Goal: Task Accomplishment & Management: Manage account settings

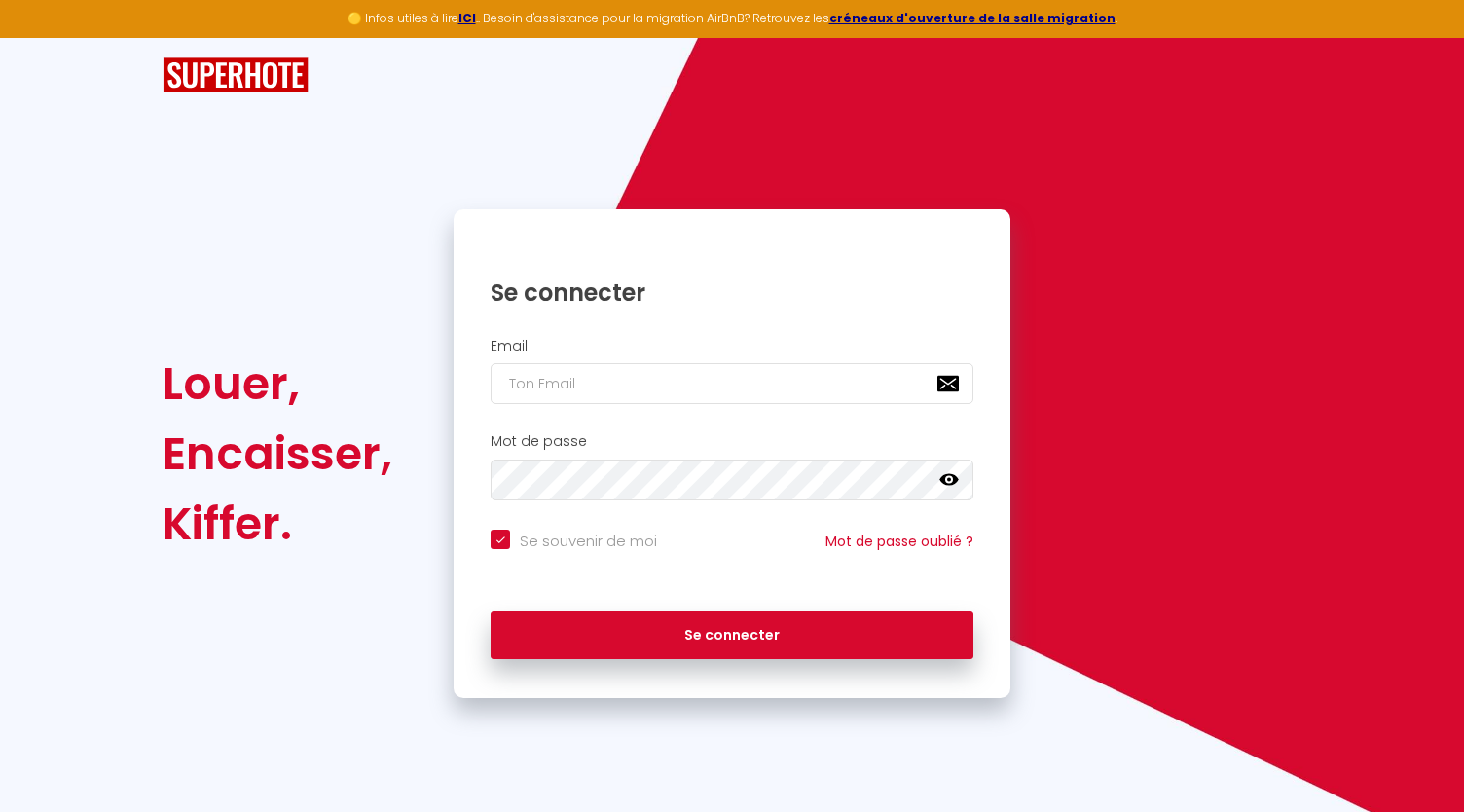
checkbox input "true"
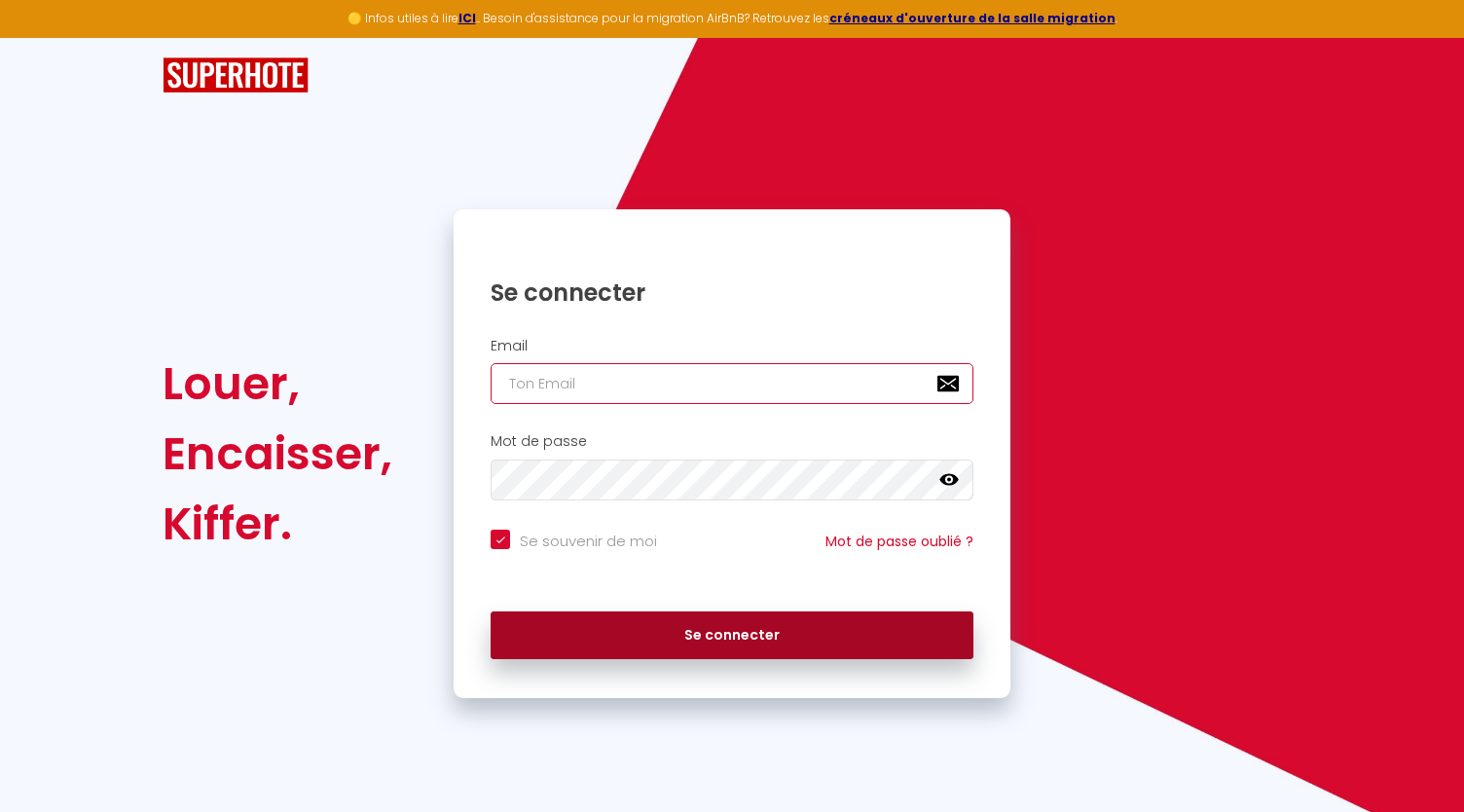
type input "[PERSON_NAME][EMAIL_ADDRESS][DOMAIN_NAME]"
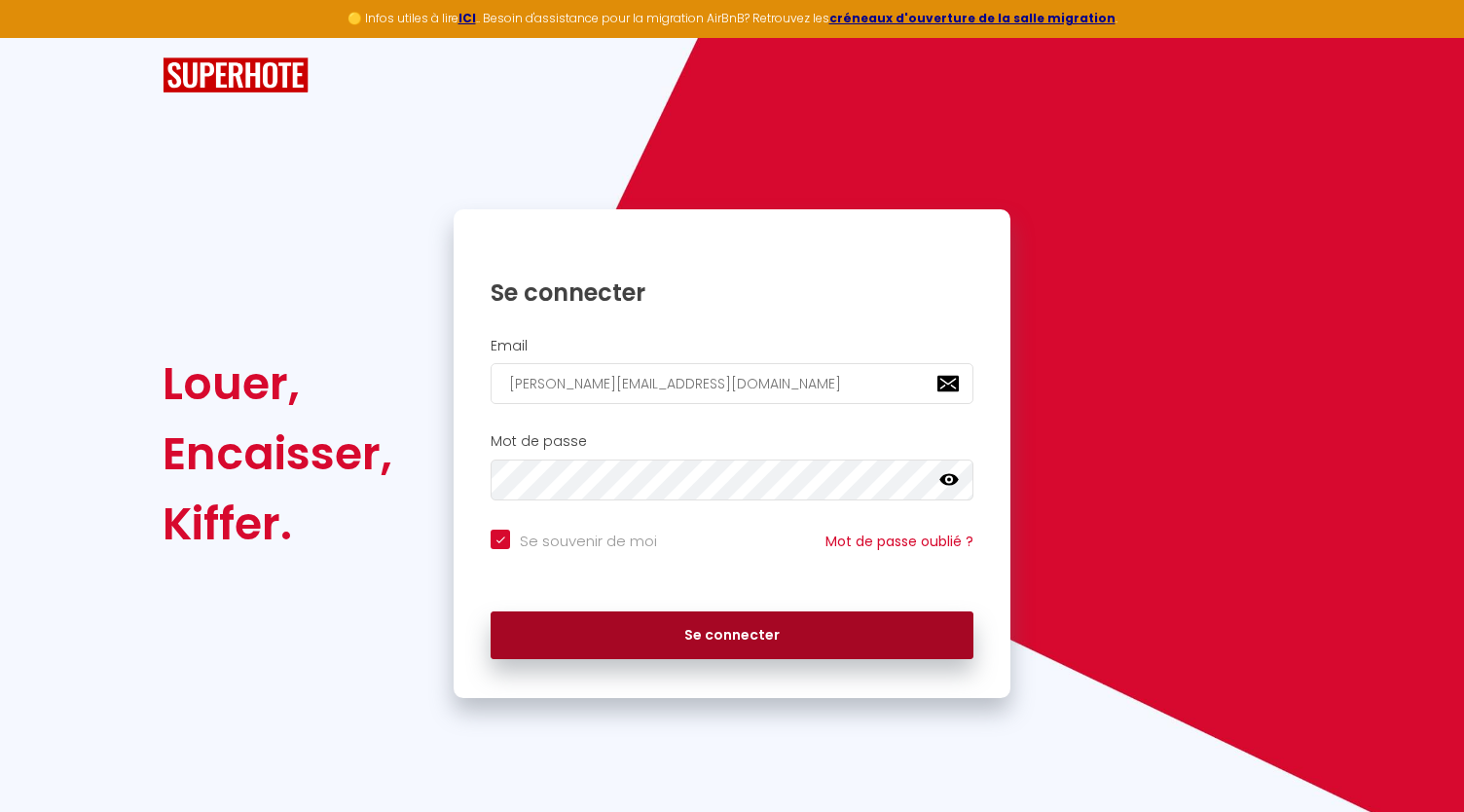
click at [643, 622] on button "Se connecter" at bounding box center [732, 636] width 483 height 49
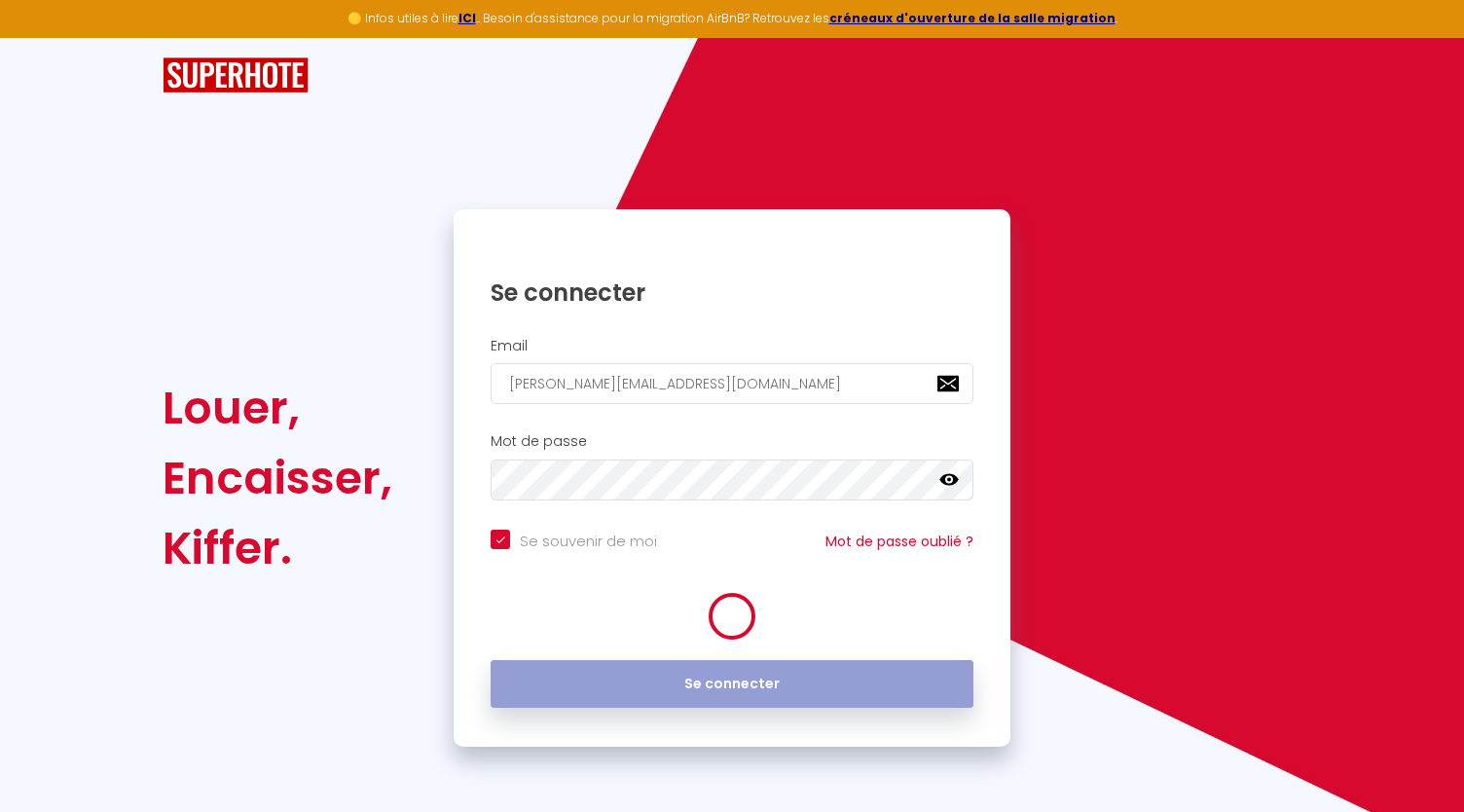
checkbox input "true"
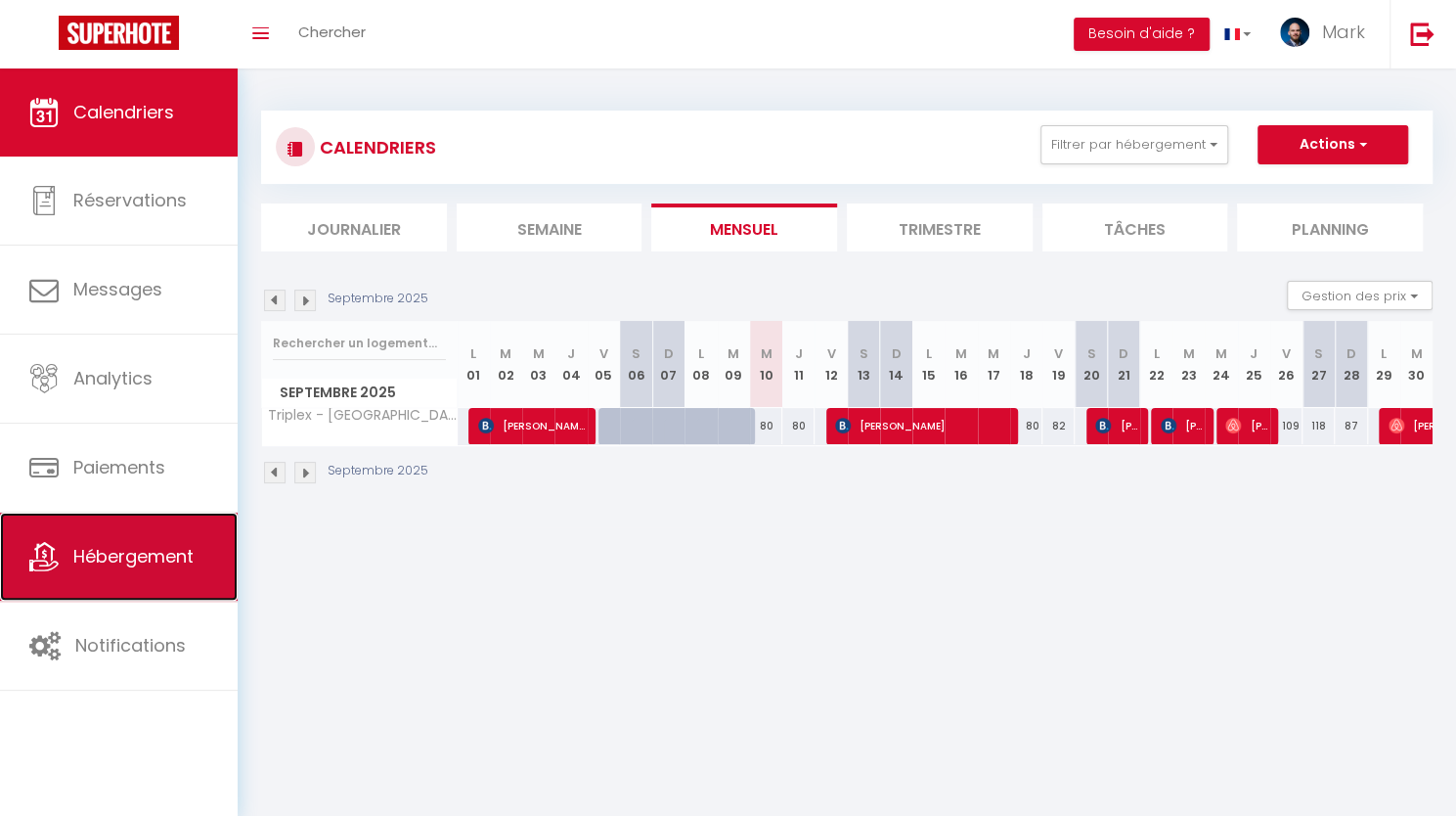
click at [149, 562] on span "Hébergement" at bounding box center [133, 556] width 120 height 25
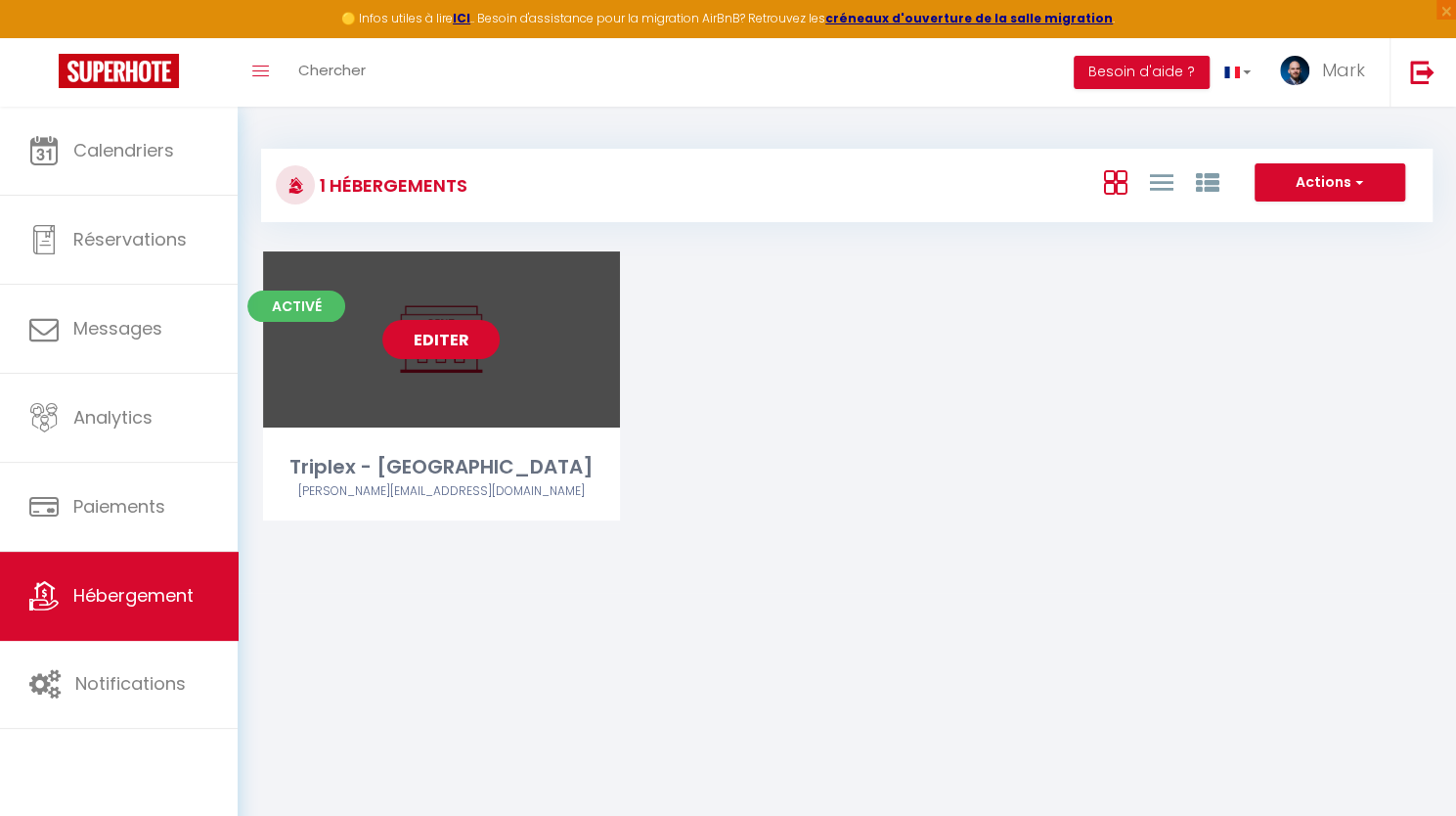
click at [457, 349] on link "Editer" at bounding box center [441, 339] width 117 height 39
select select "3"
select select "2"
select select "1"
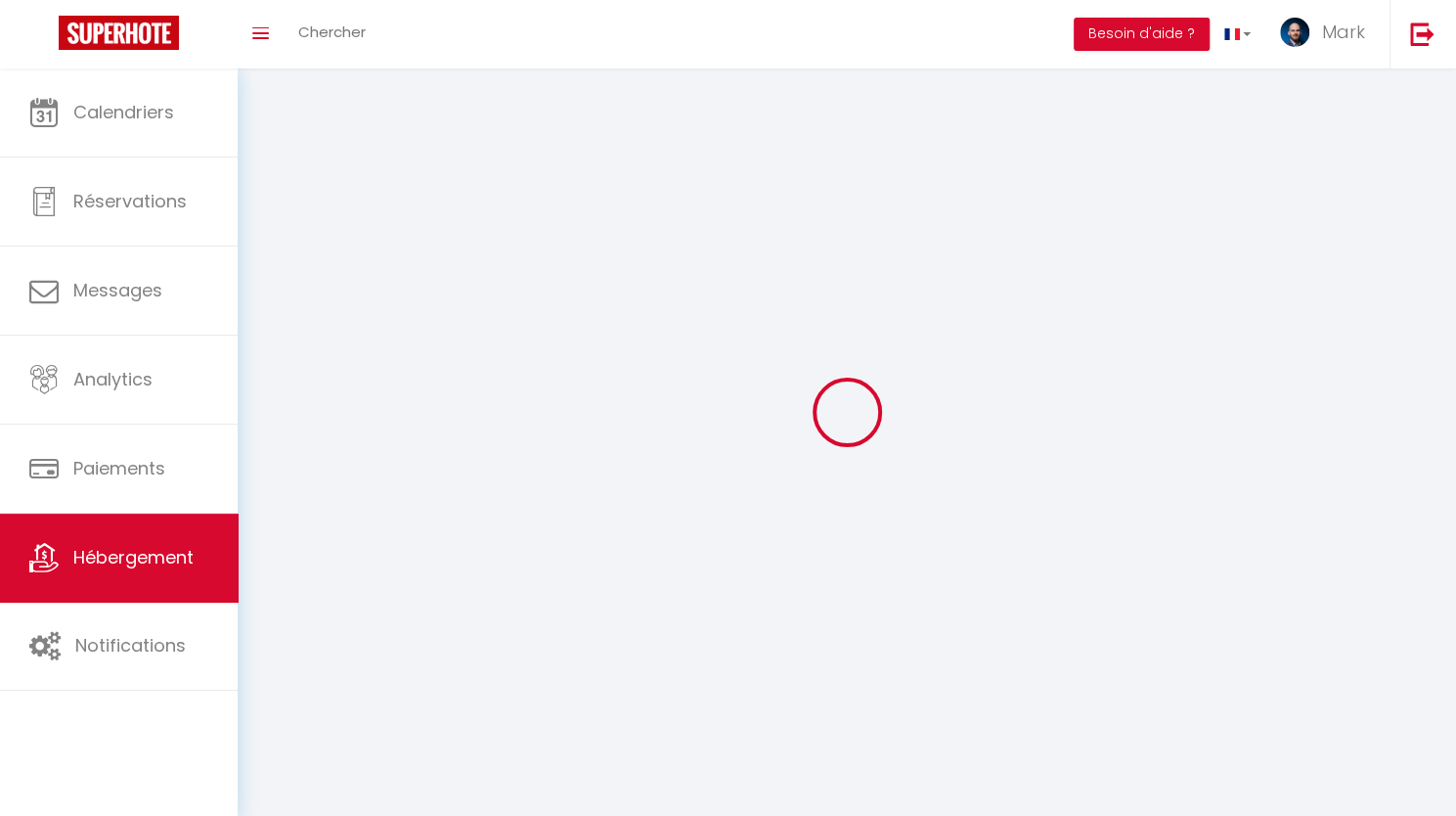
select select
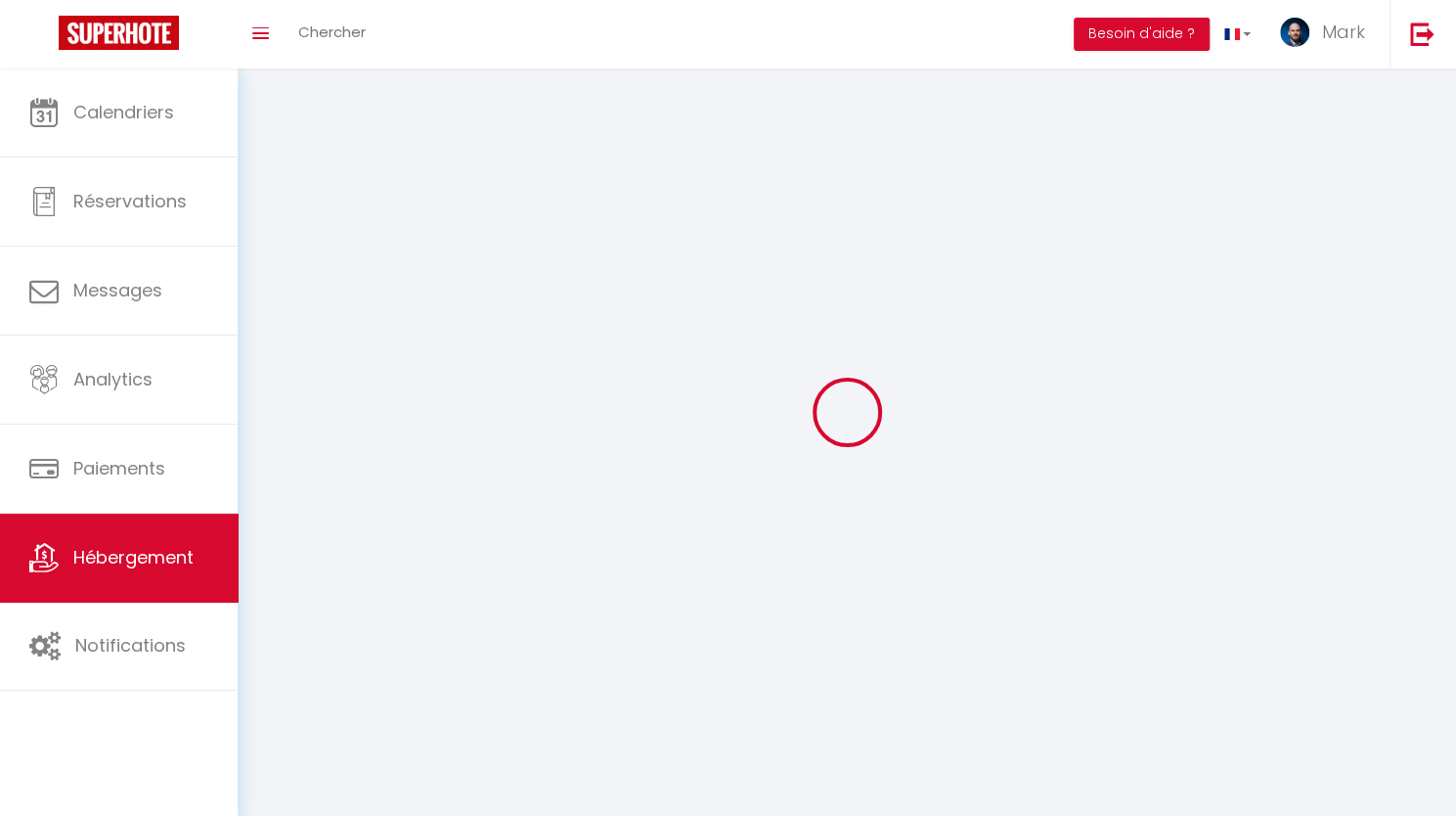
checkbox input "false"
select select
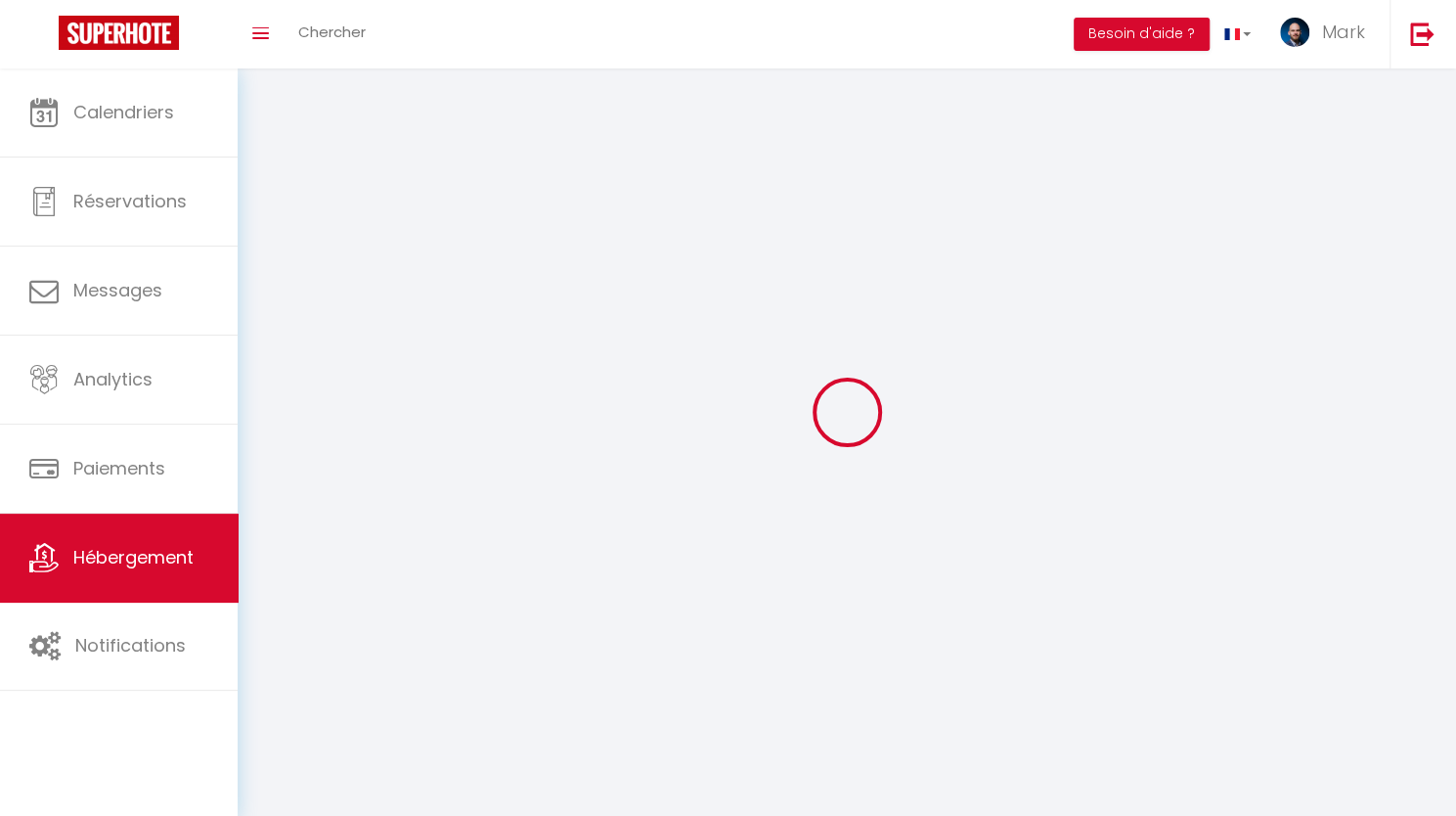
select select
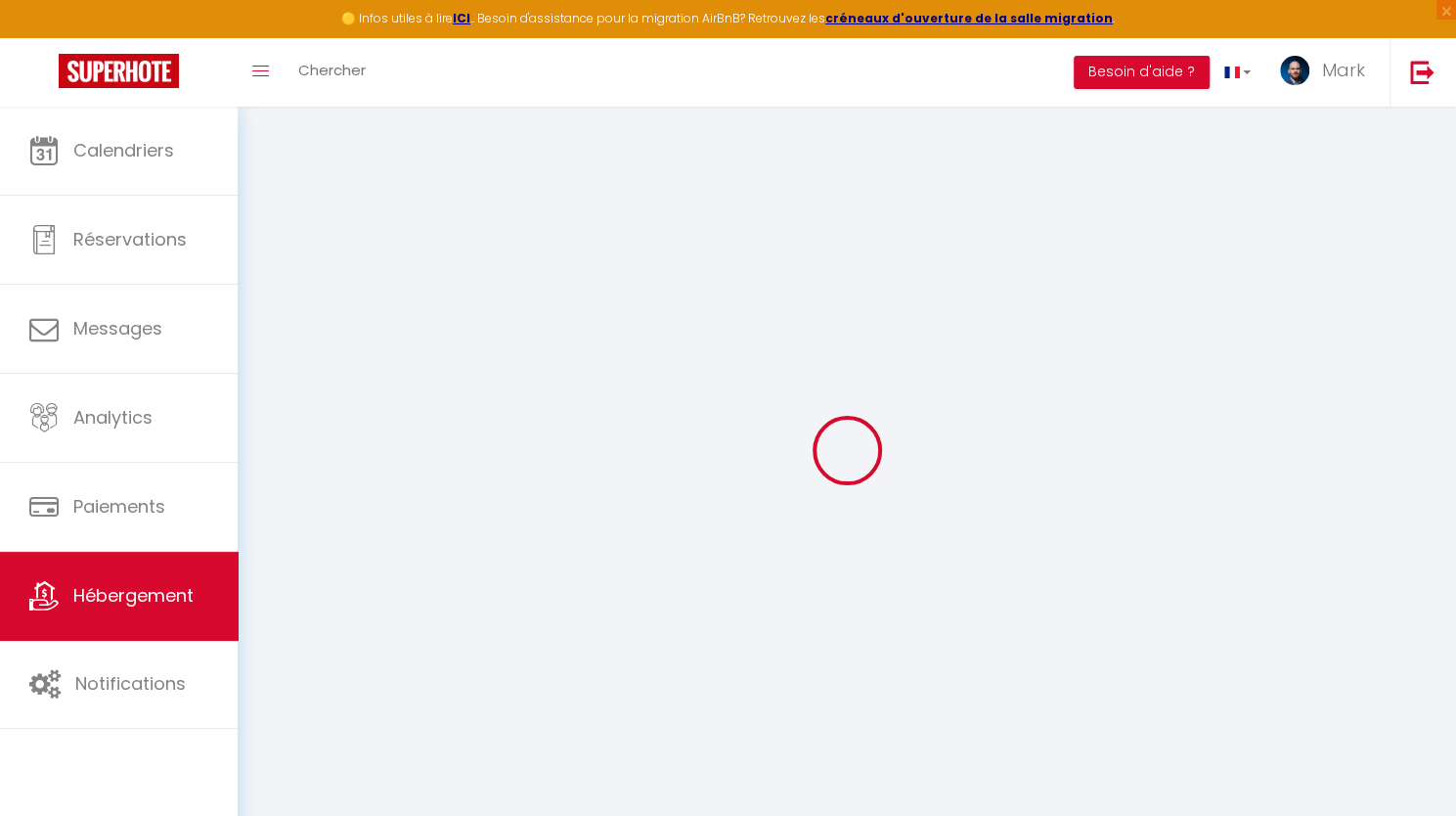
select select
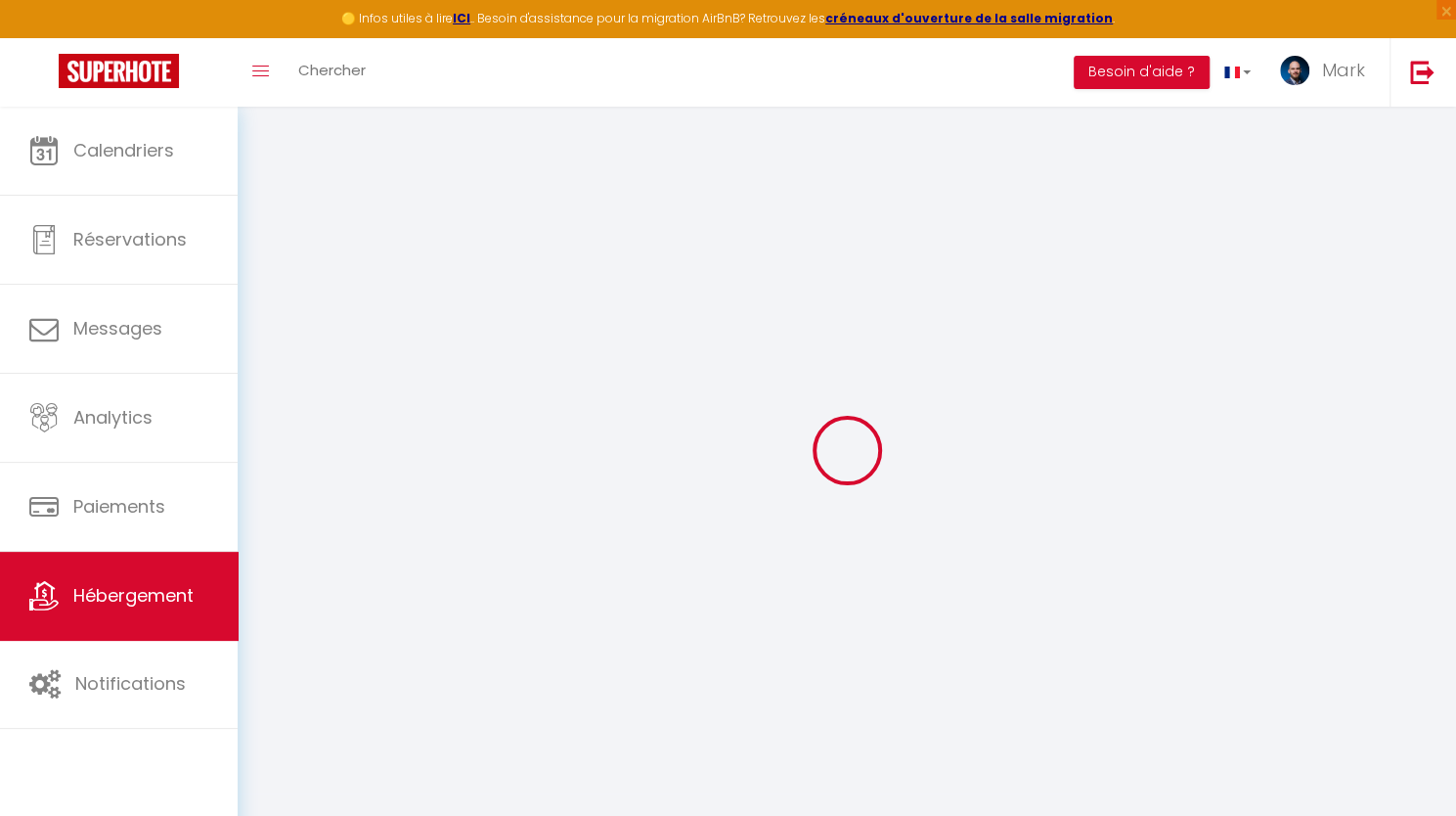
select select
checkbox input "false"
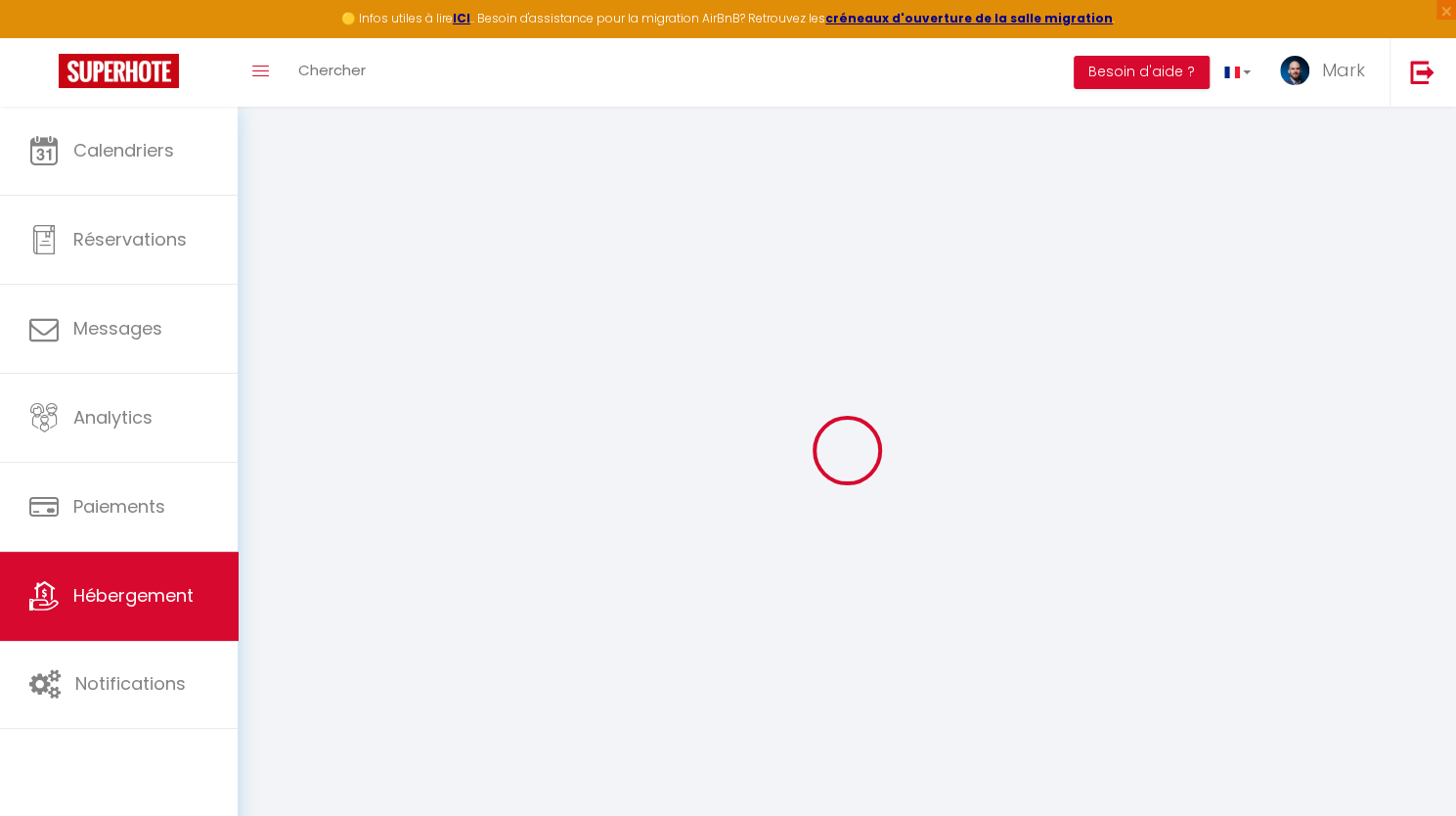
select select "28"
select select
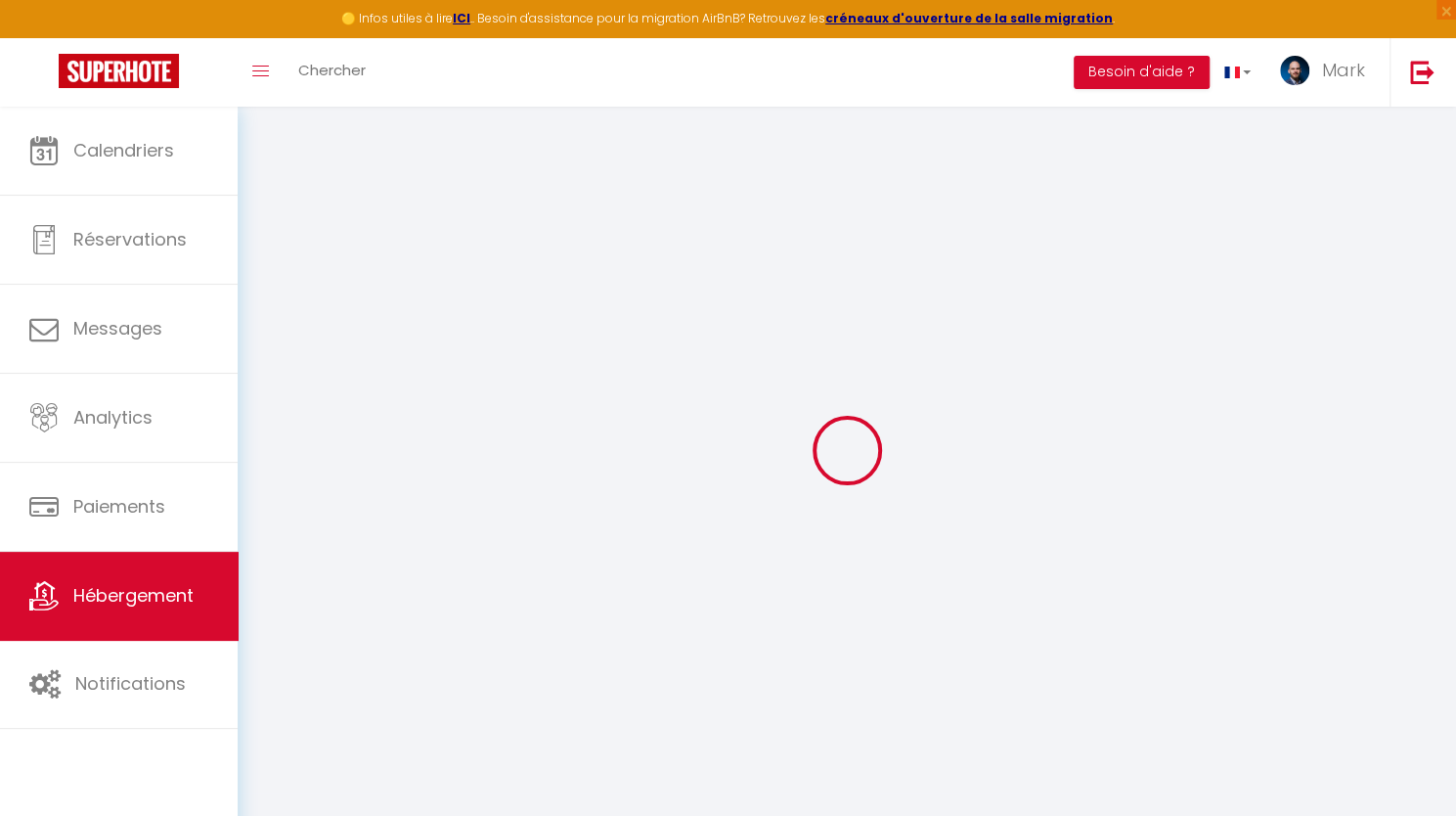
select select
checkbox input "false"
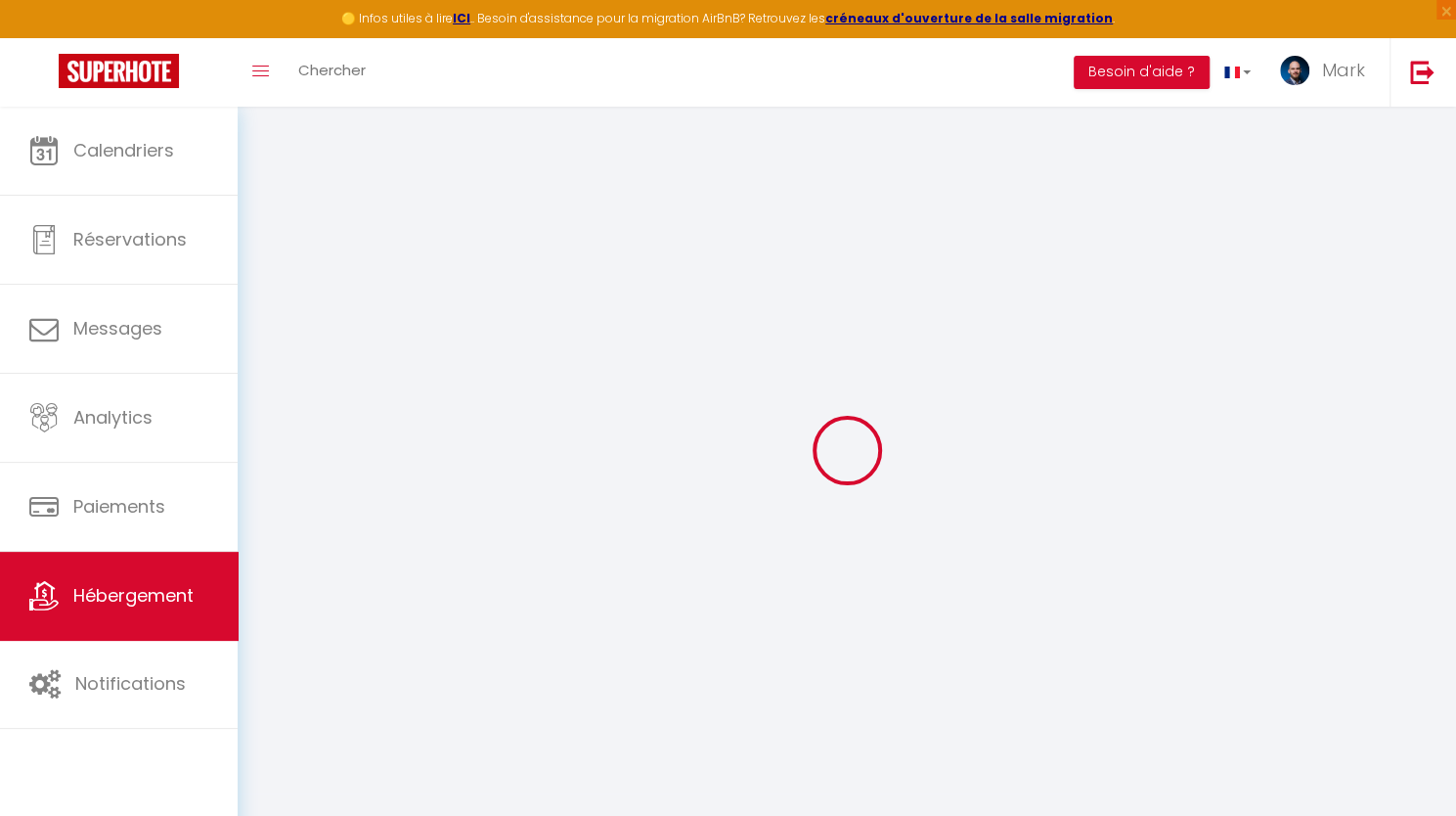
checkbox input "false"
select select
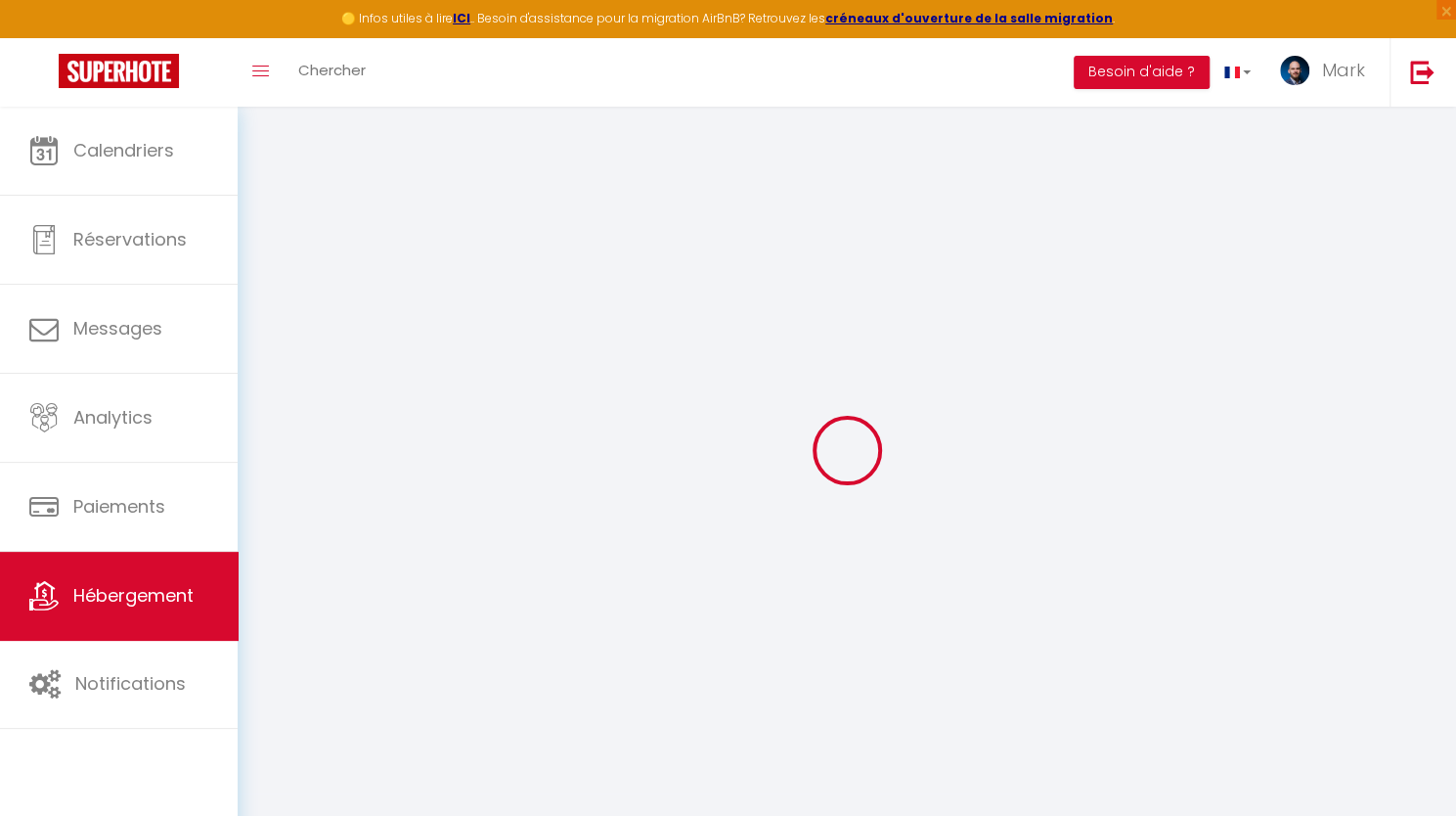
select select
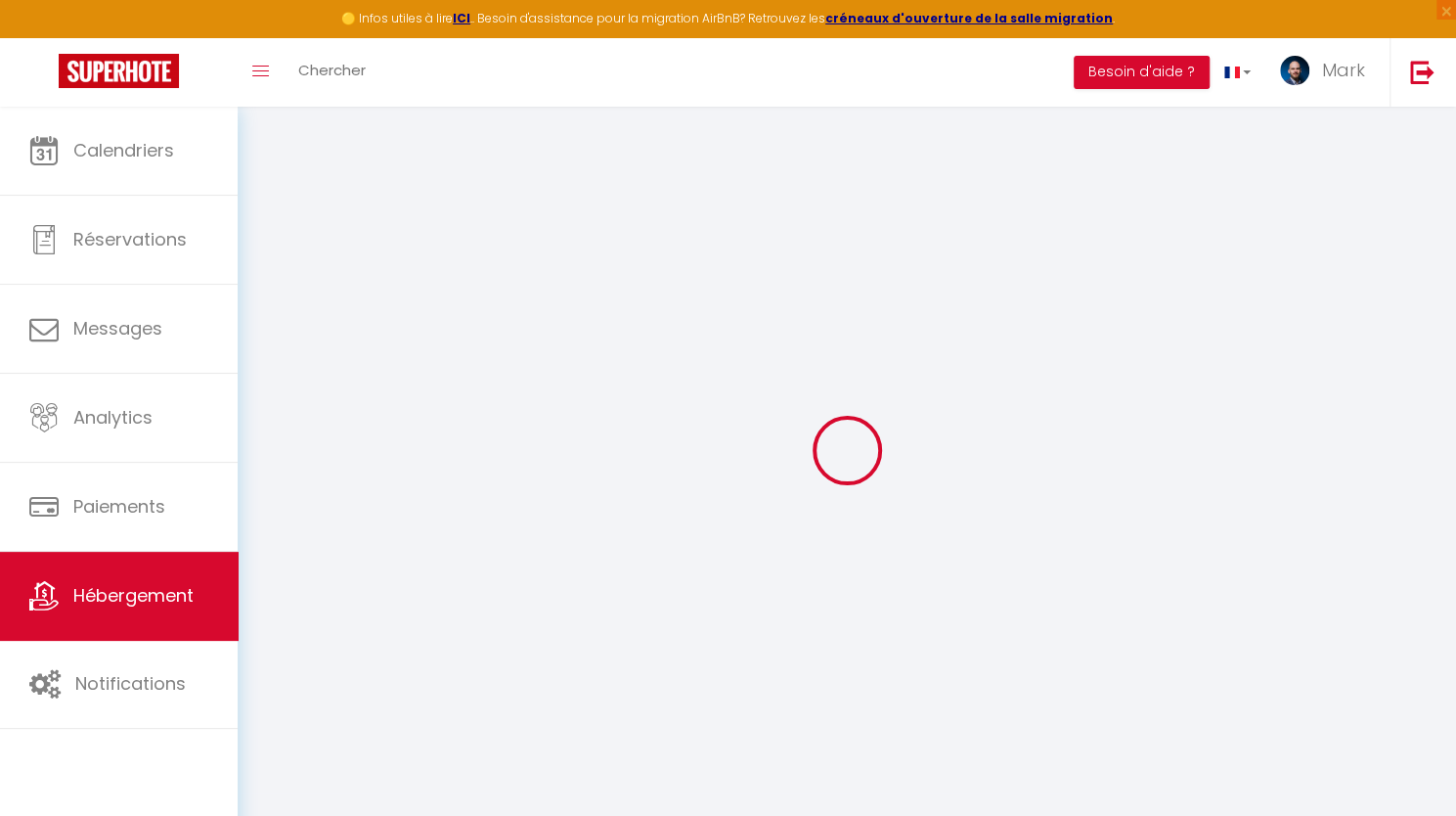
select select
checkbox input "false"
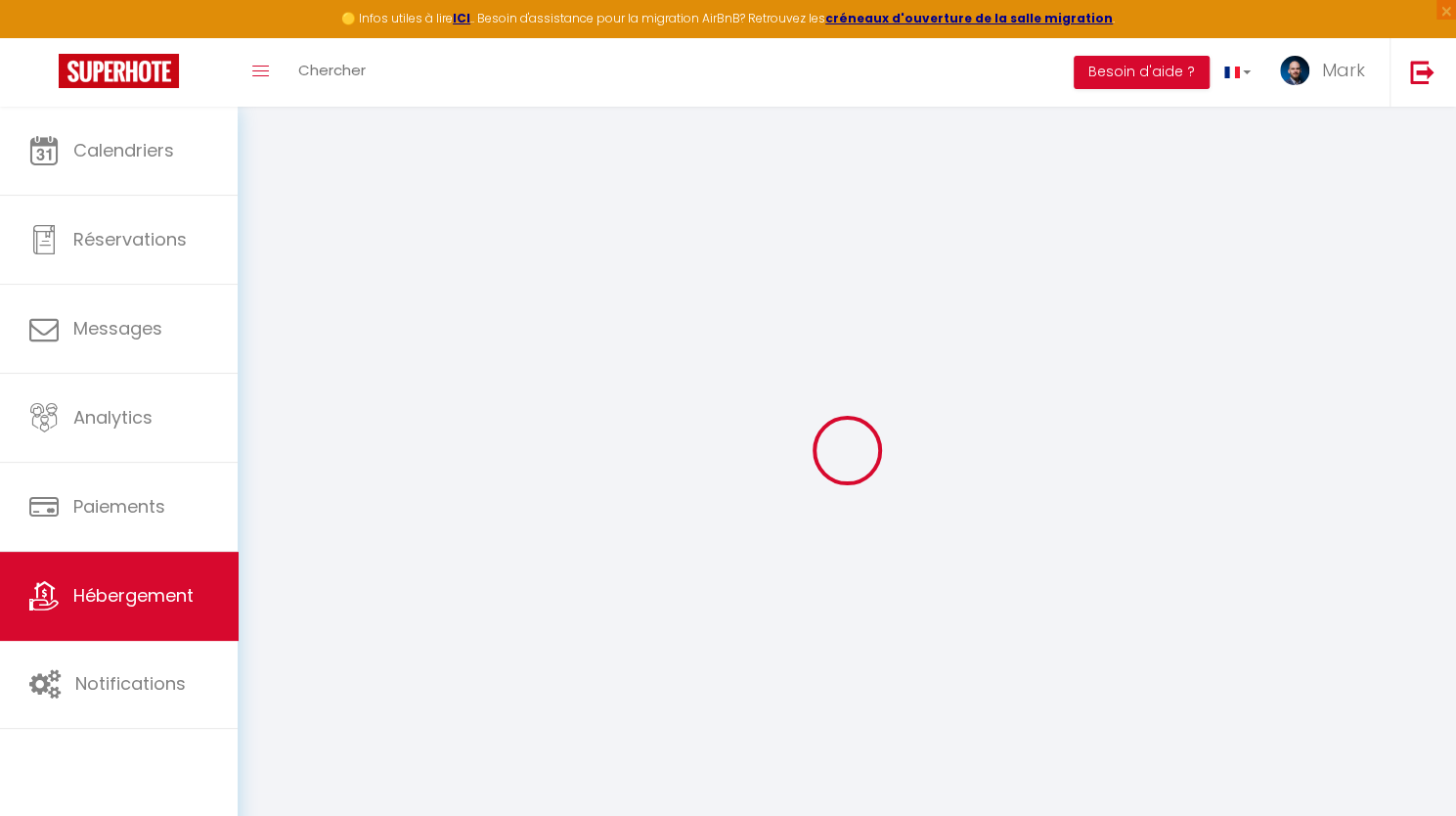
select select
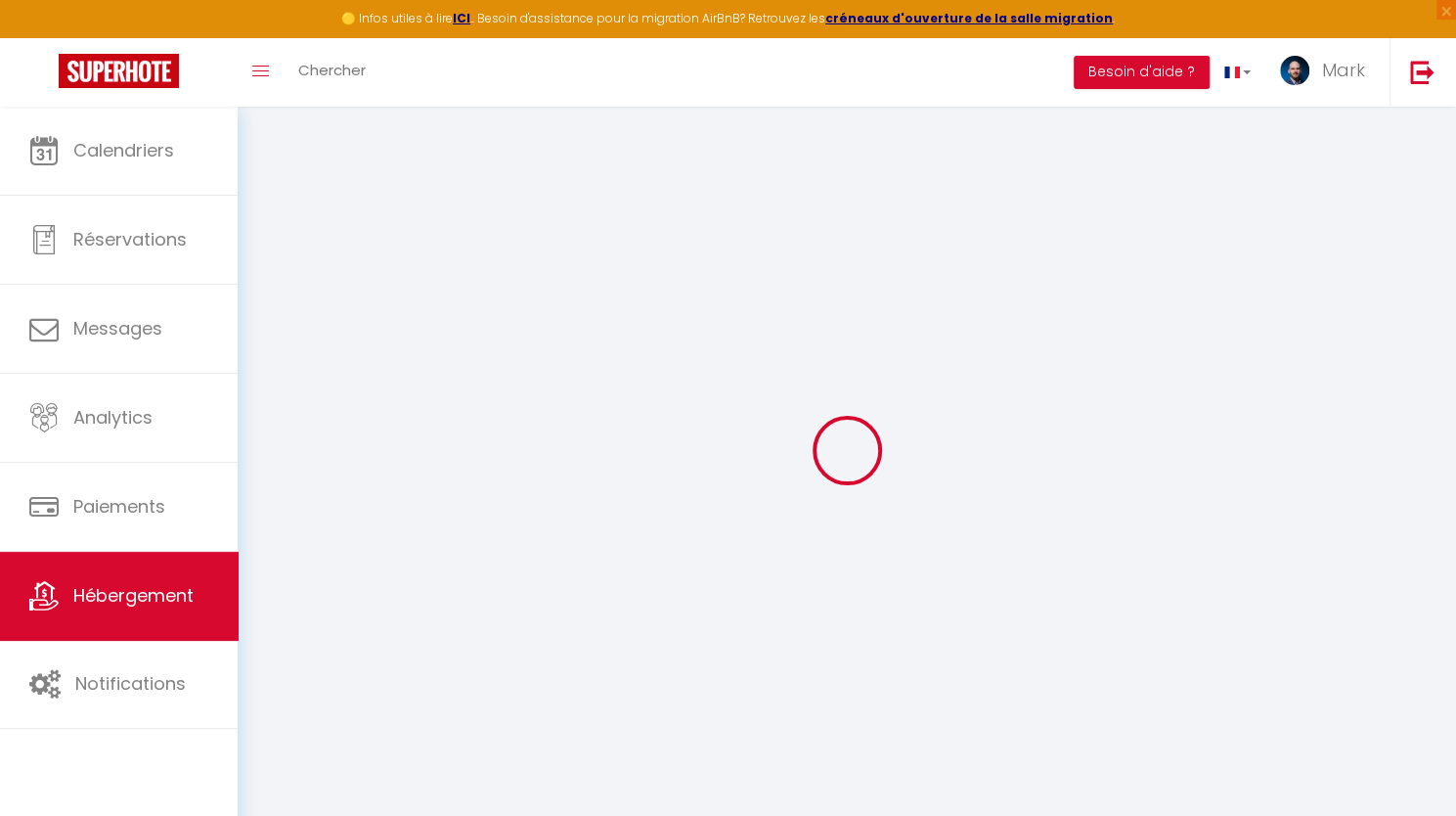
select select
checkbox input "false"
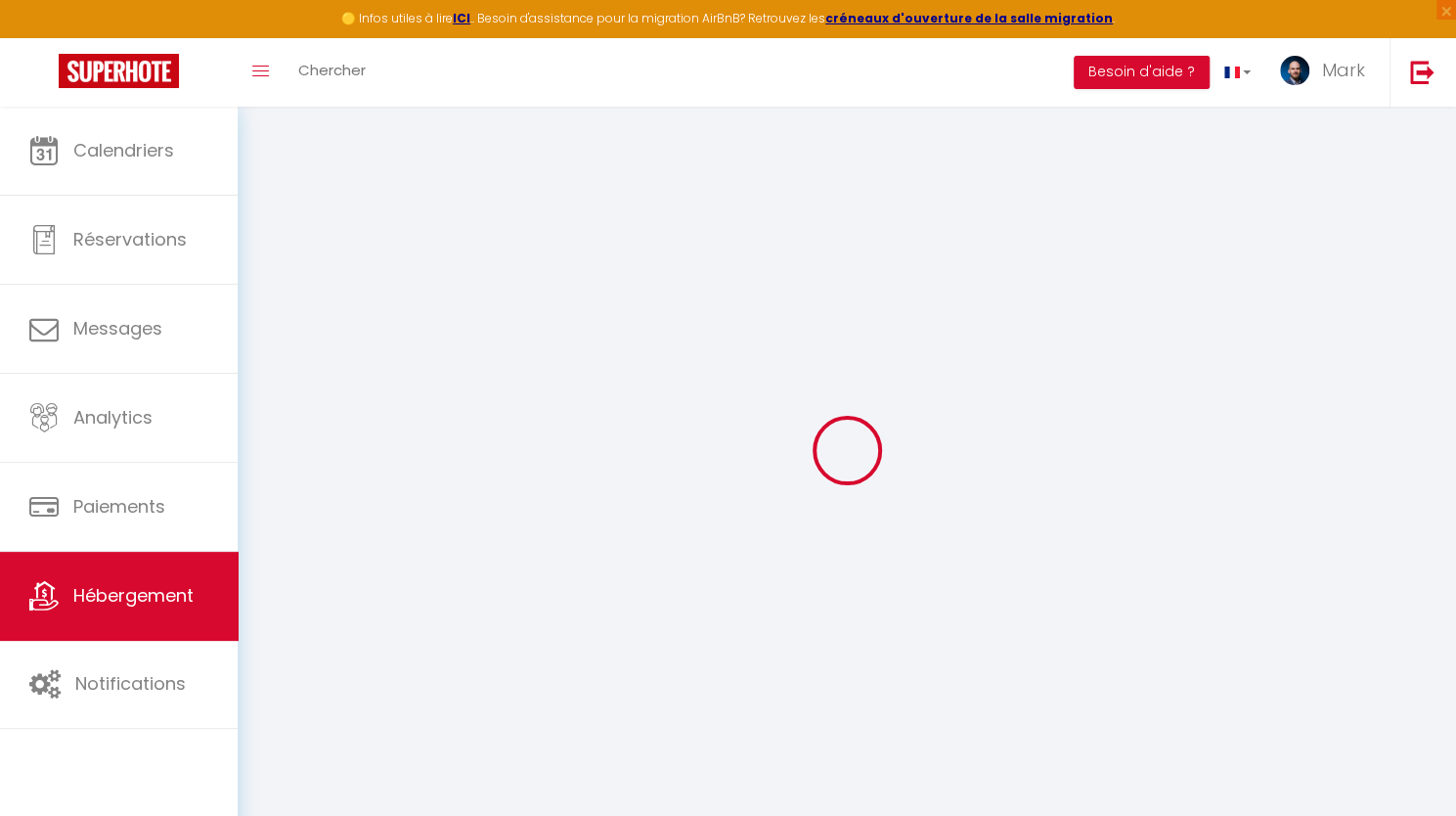
checkbox input "false"
select select
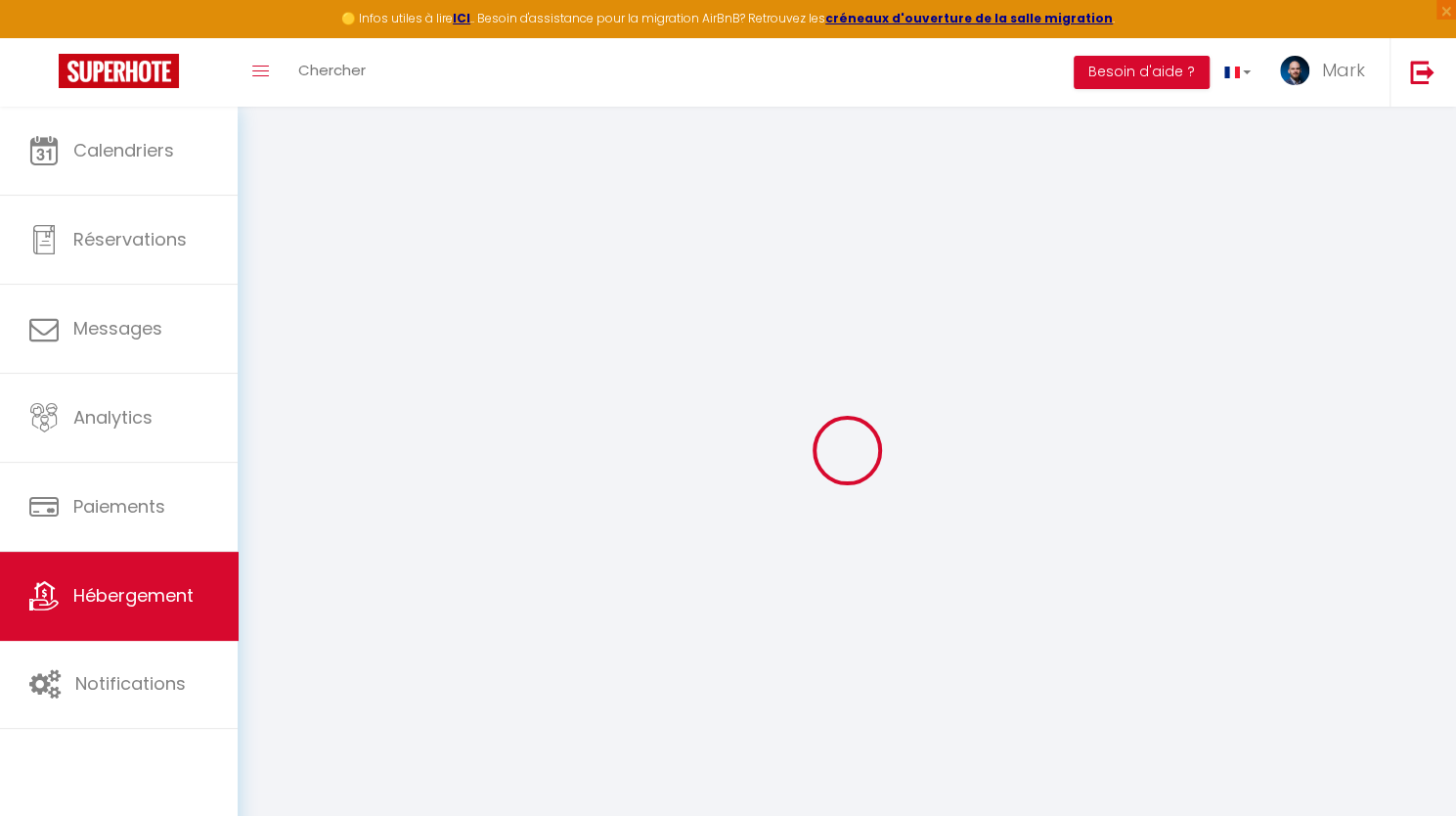
select select
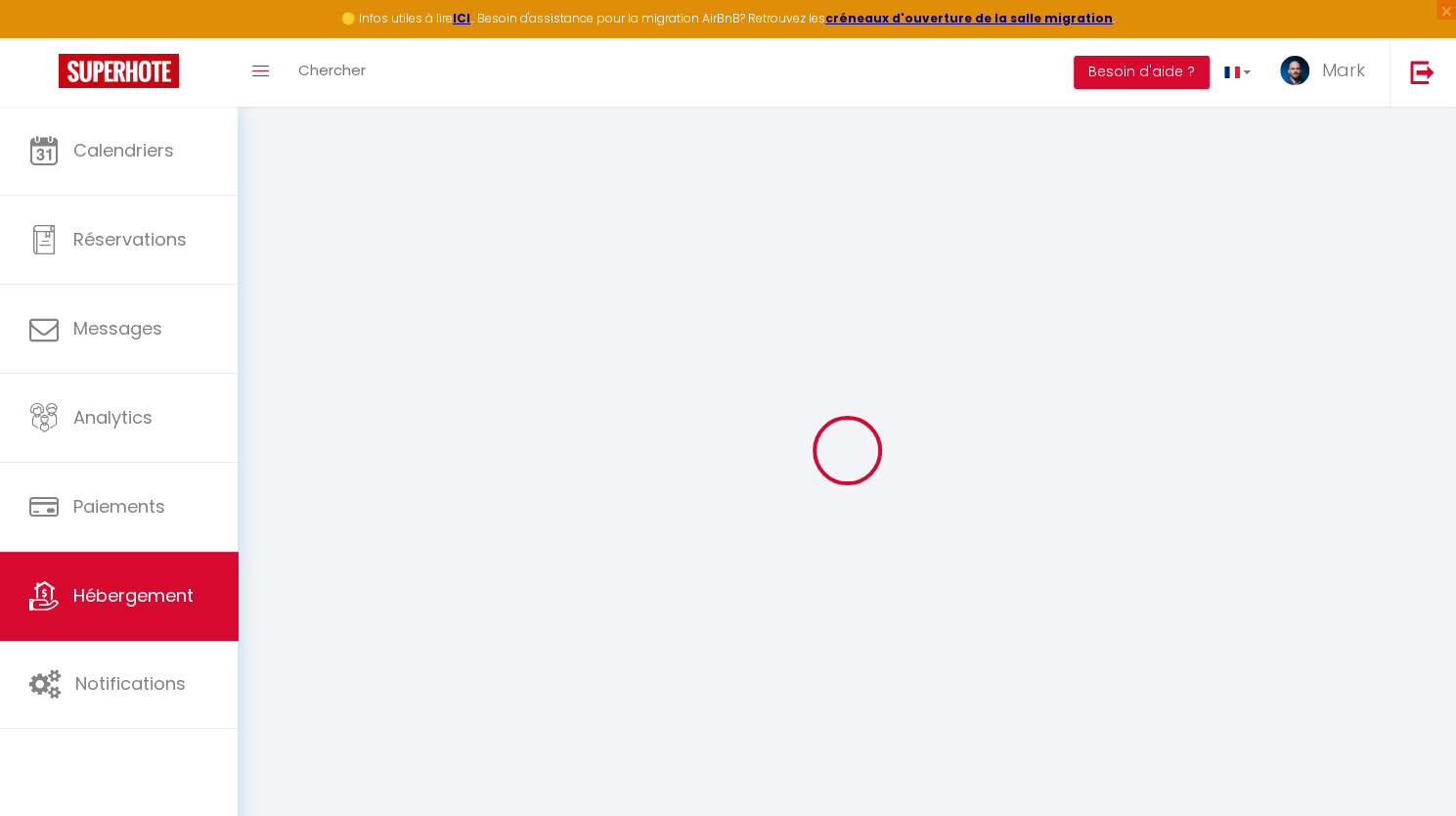
checkbox input "false"
select select
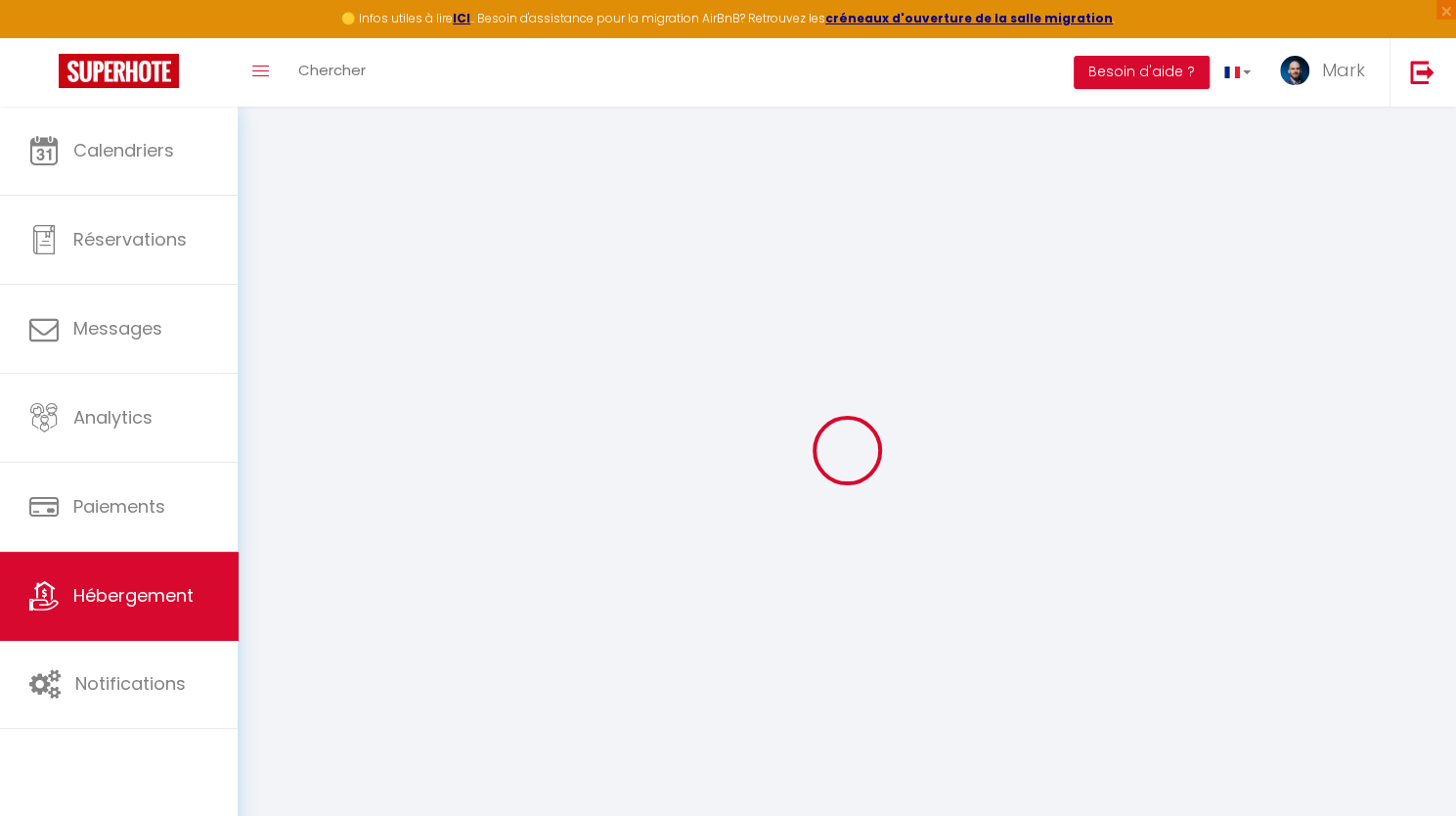
select select
type input "Triplex - [GEOGRAPHIC_DATA]"
type input "Mark"
type input "Rodé"
type input "[STREET_ADDRESS]"
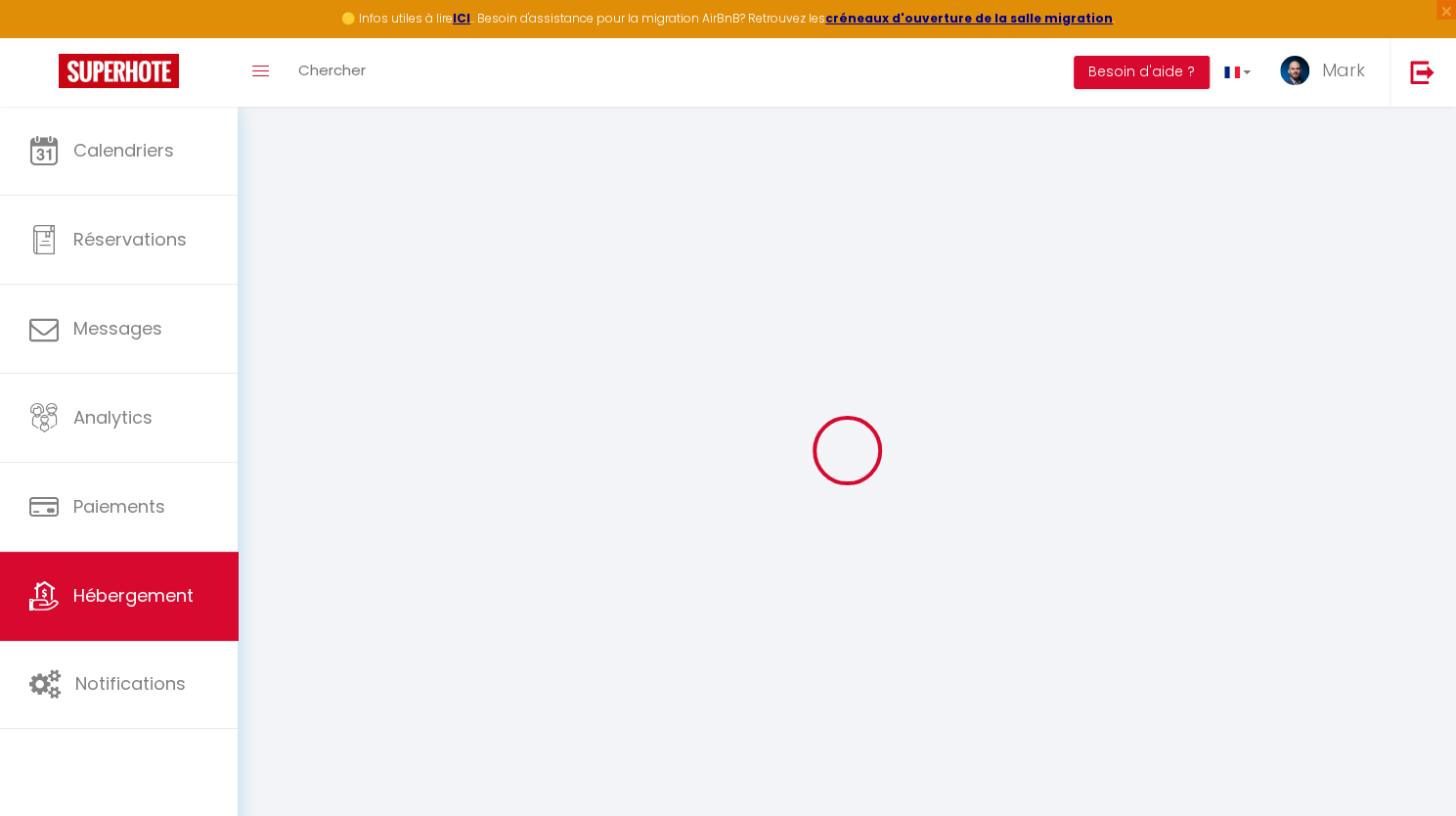
type input "92320"
type input "Chatillon"
select select "6"
select select "3"
type input "74"
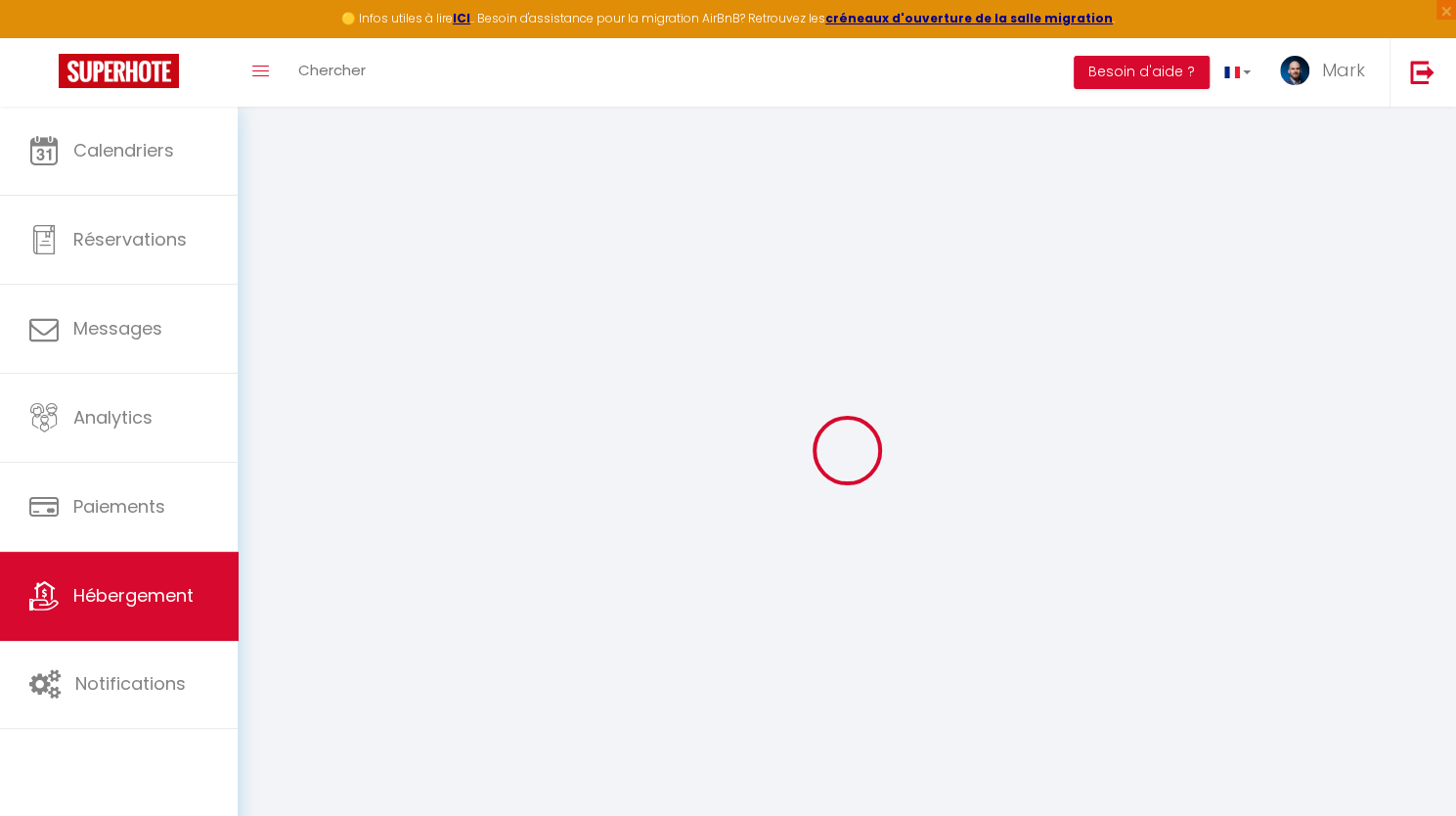
type input "98"
select select
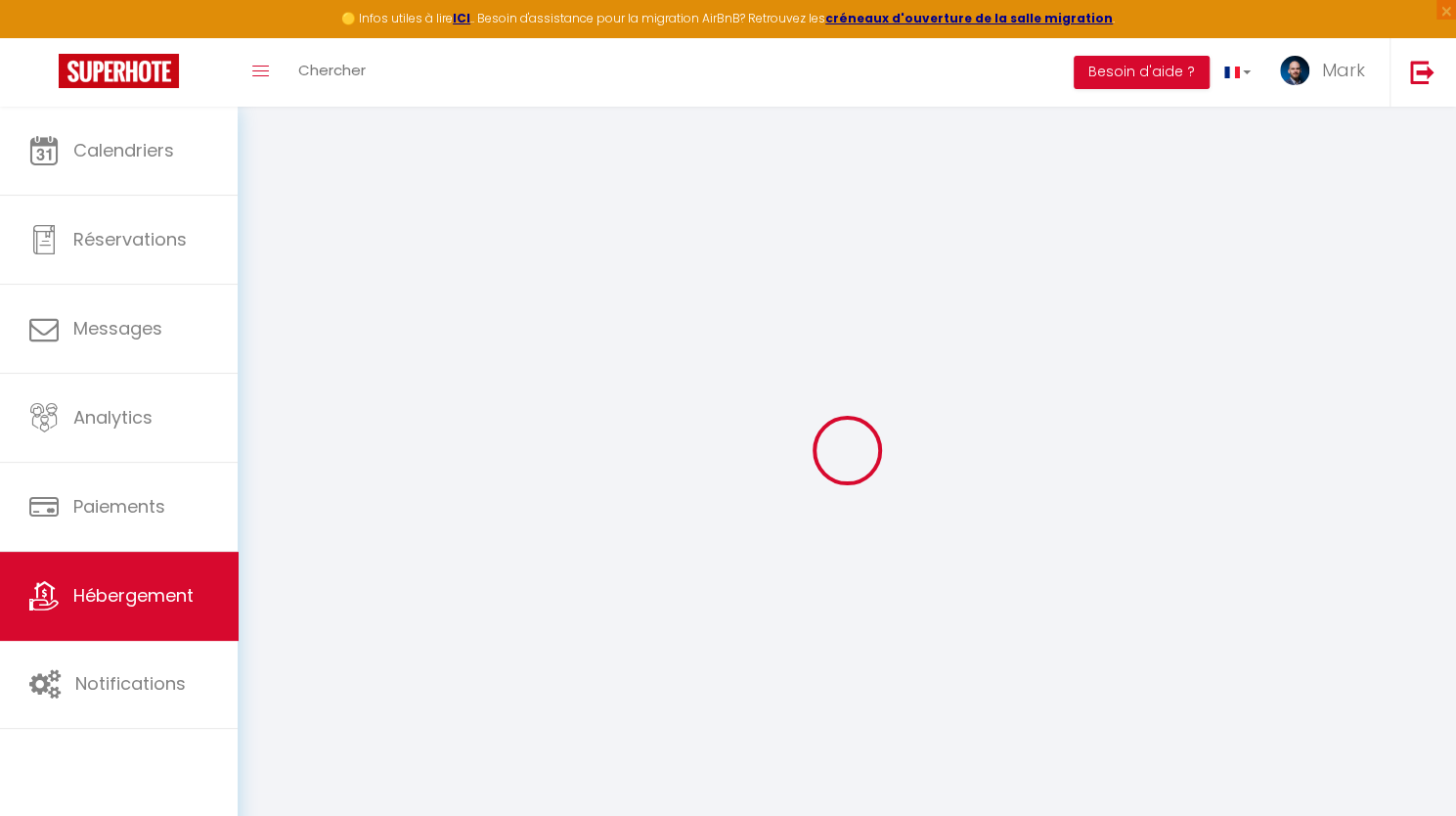
select select
type input "[STREET_ADDRESS]"
type input "41000"
type input "[GEOGRAPHIC_DATA]"
type input "[PERSON_NAME][EMAIL_ADDRESS][DOMAIN_NAME]"
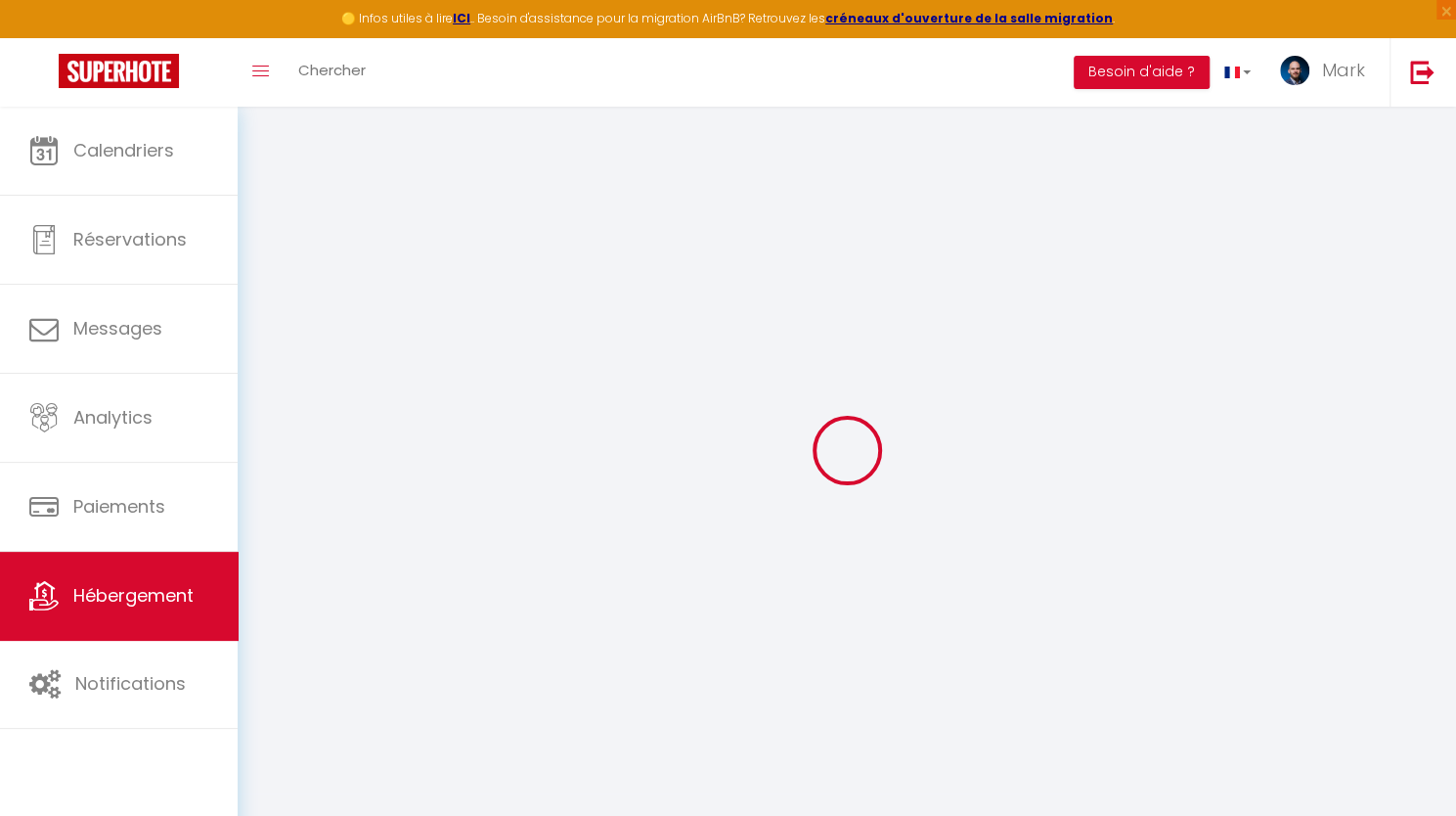
select select "14056"
checkbox input "true"
checkbox input "false"
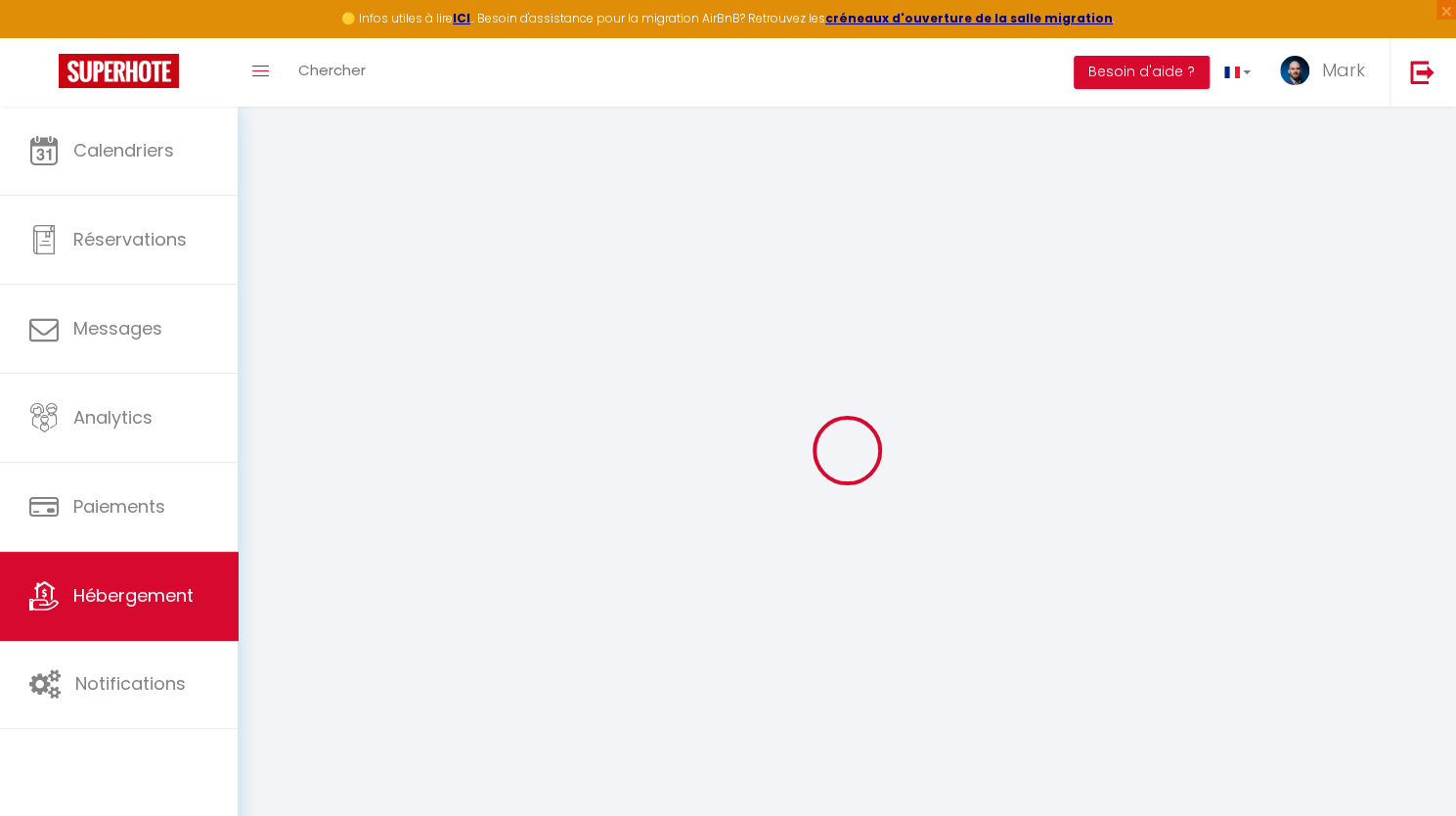
type input "0"
select select "16927"
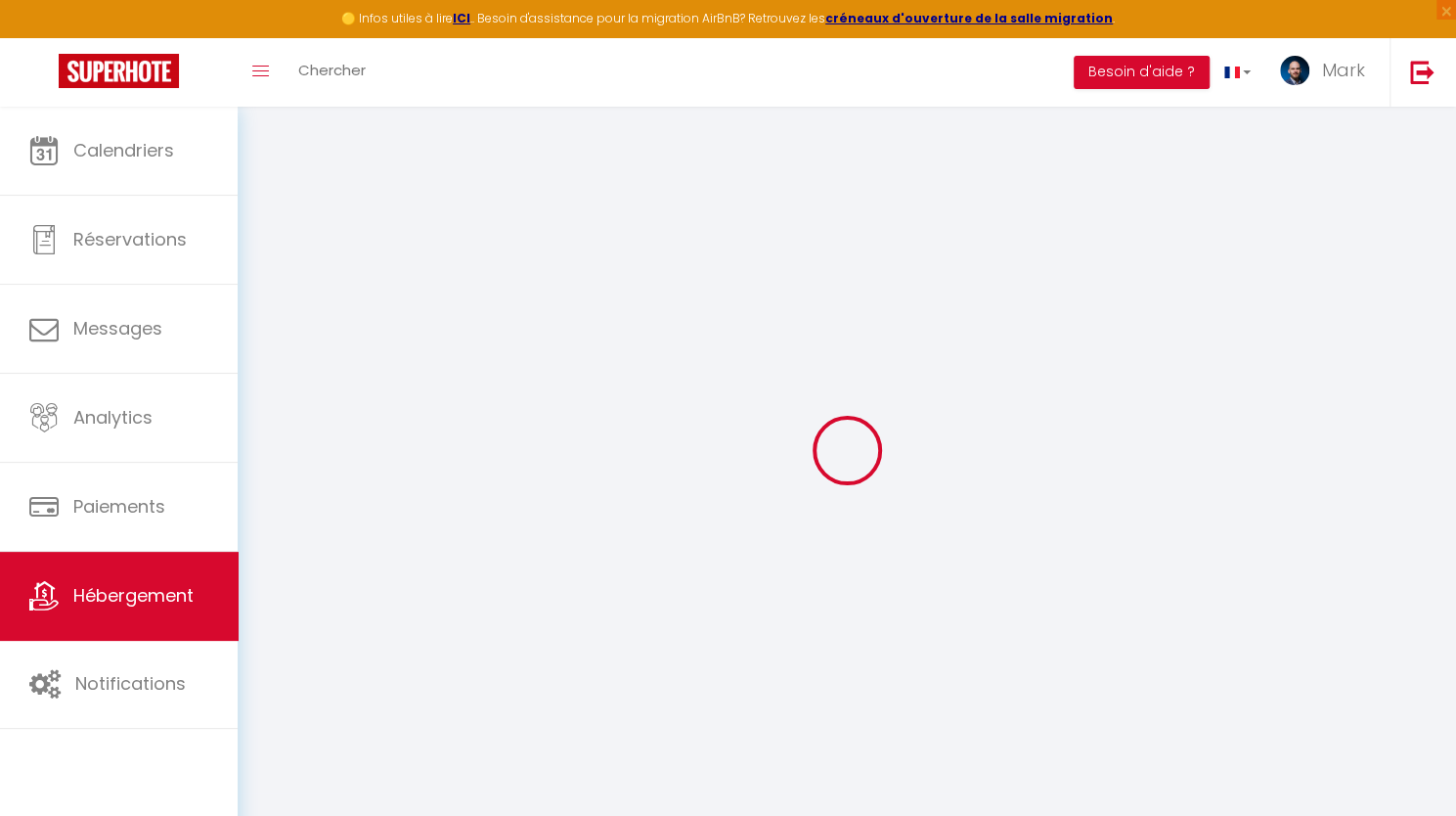
select select
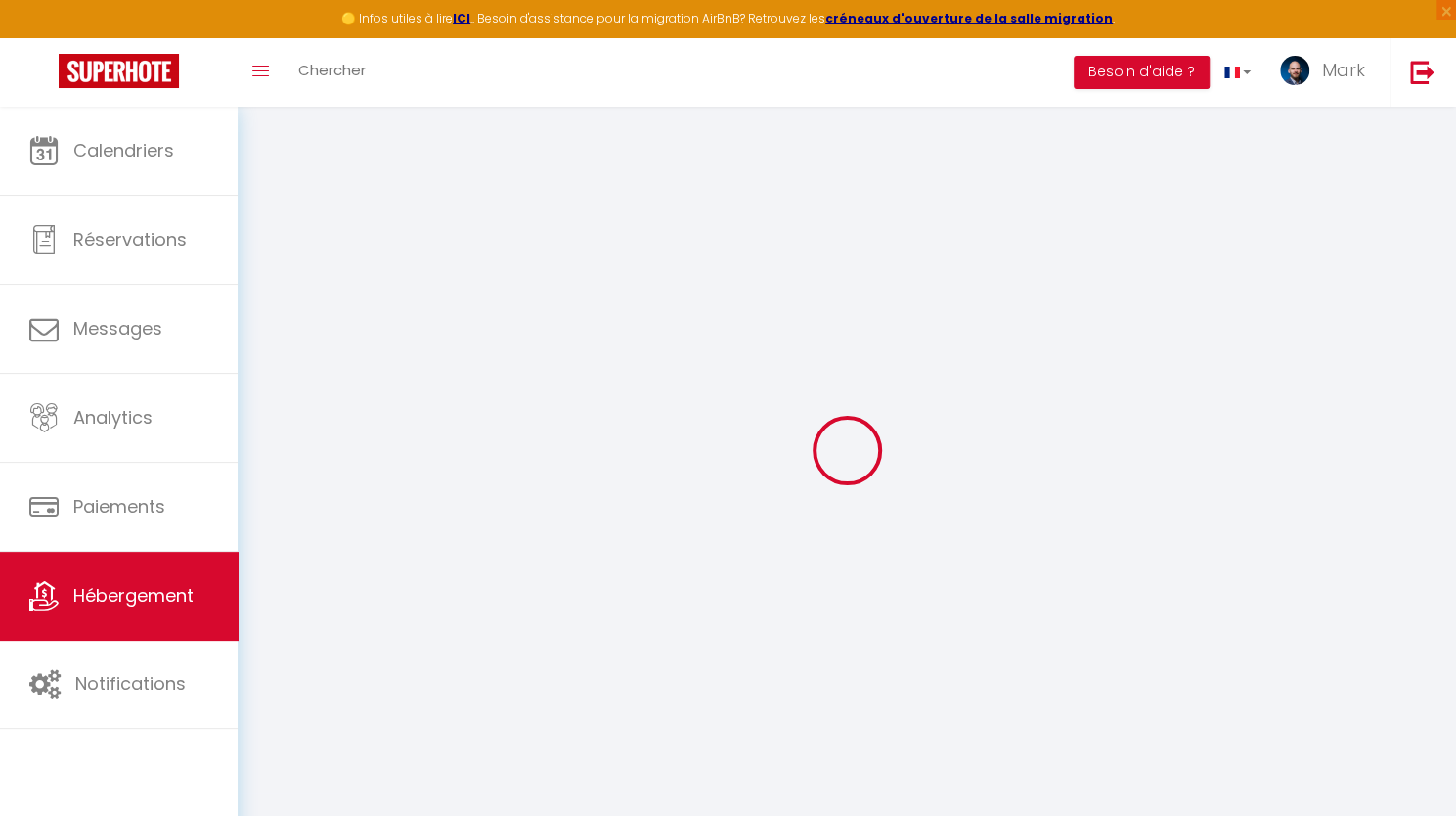
checkbox input "true"
checkbox input "false"
select select
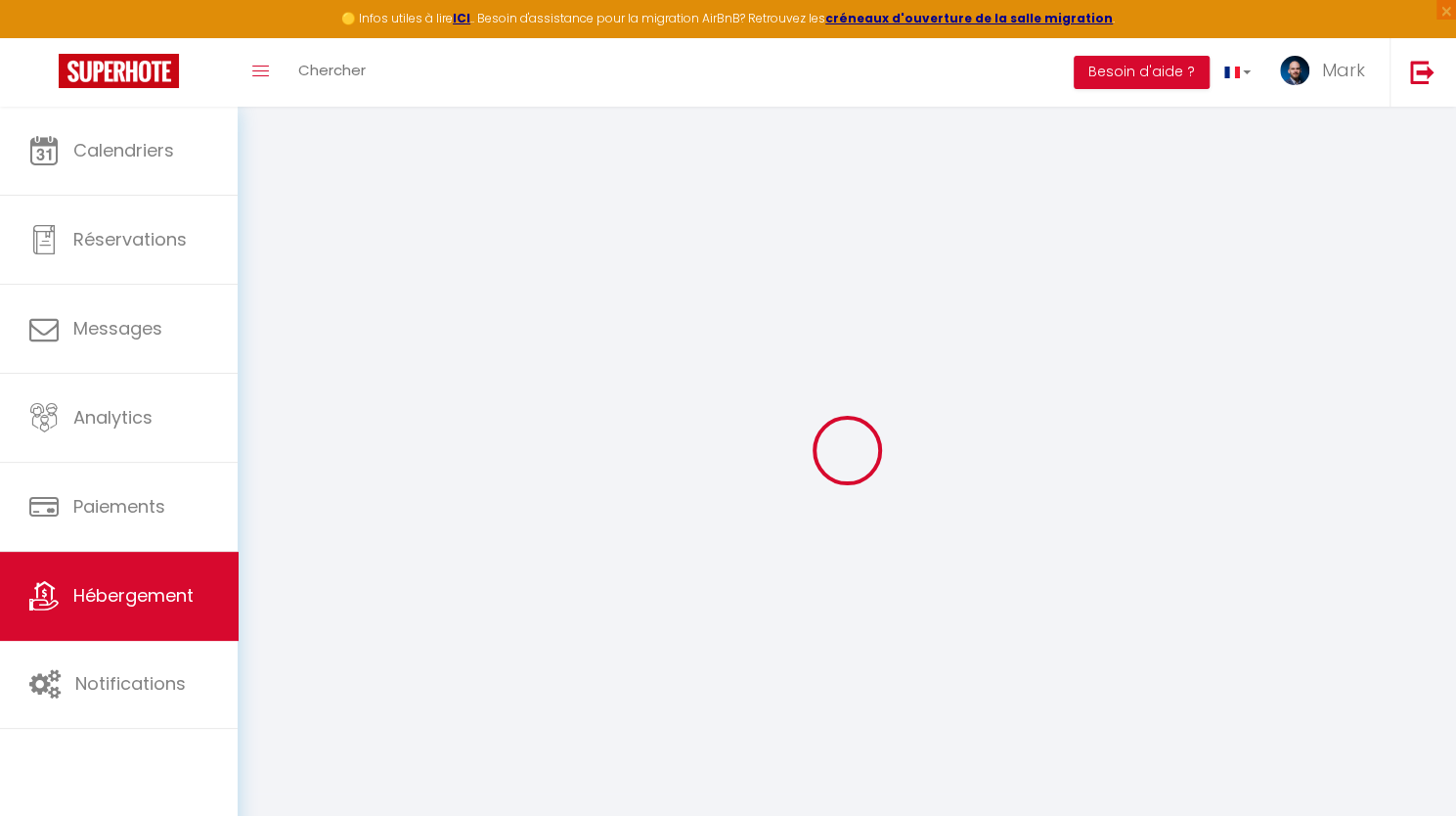
select select
checkbox input "true"
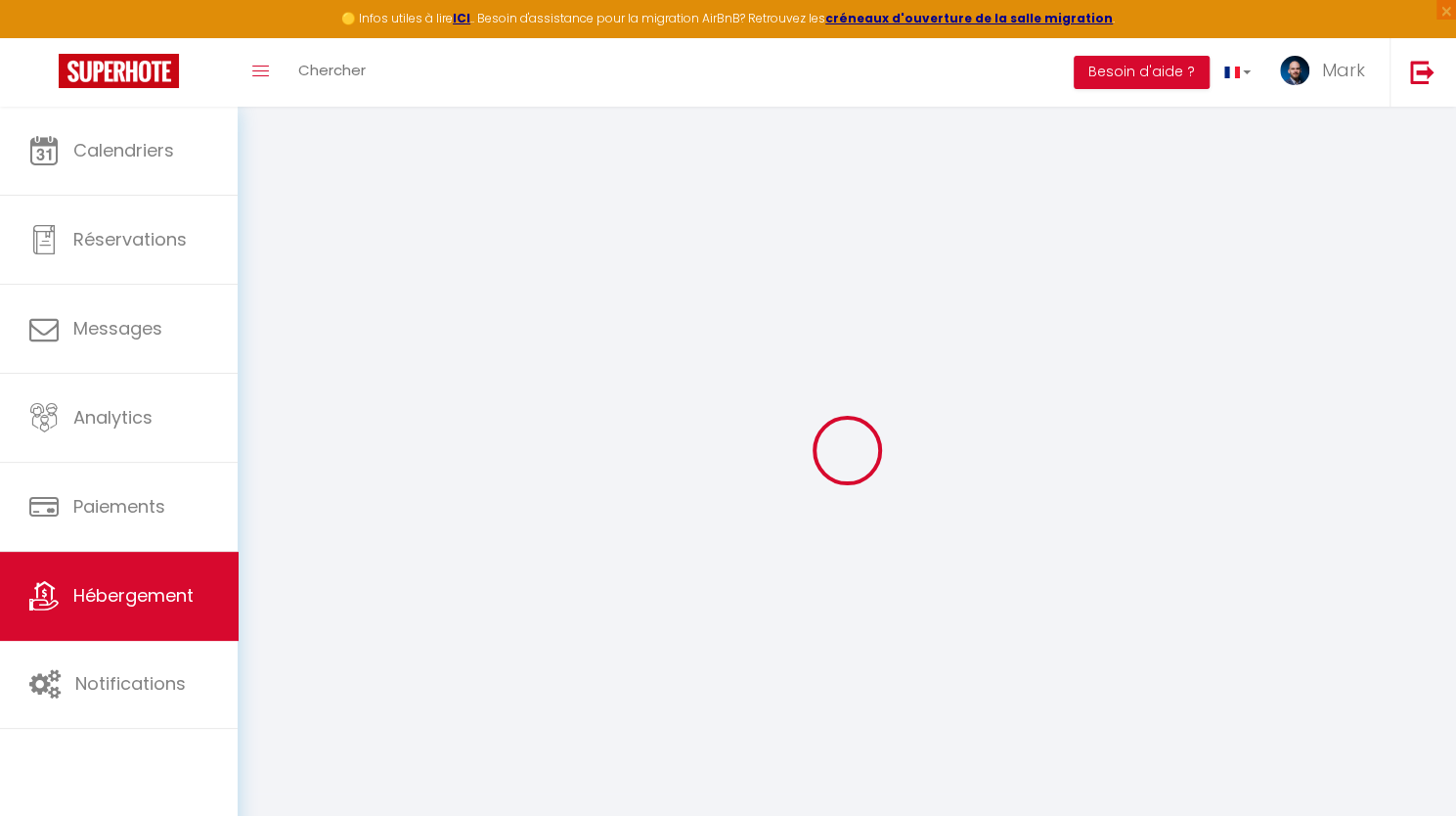
checkbox input "false"
select select "16:00"
select select
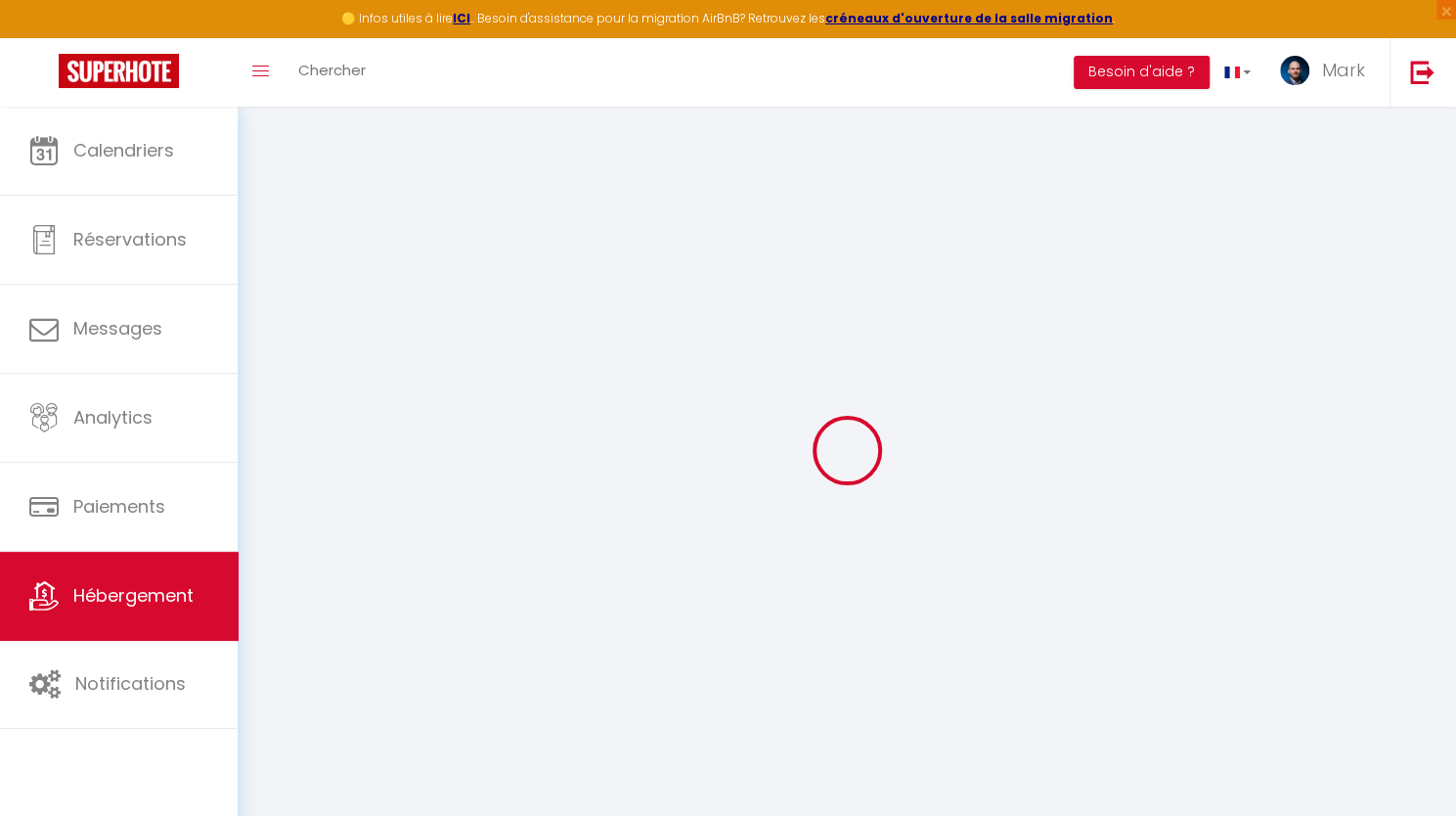
select select "10:00"
select select "30"
select select "120"
checkbox input "true"
checkbox input "false"
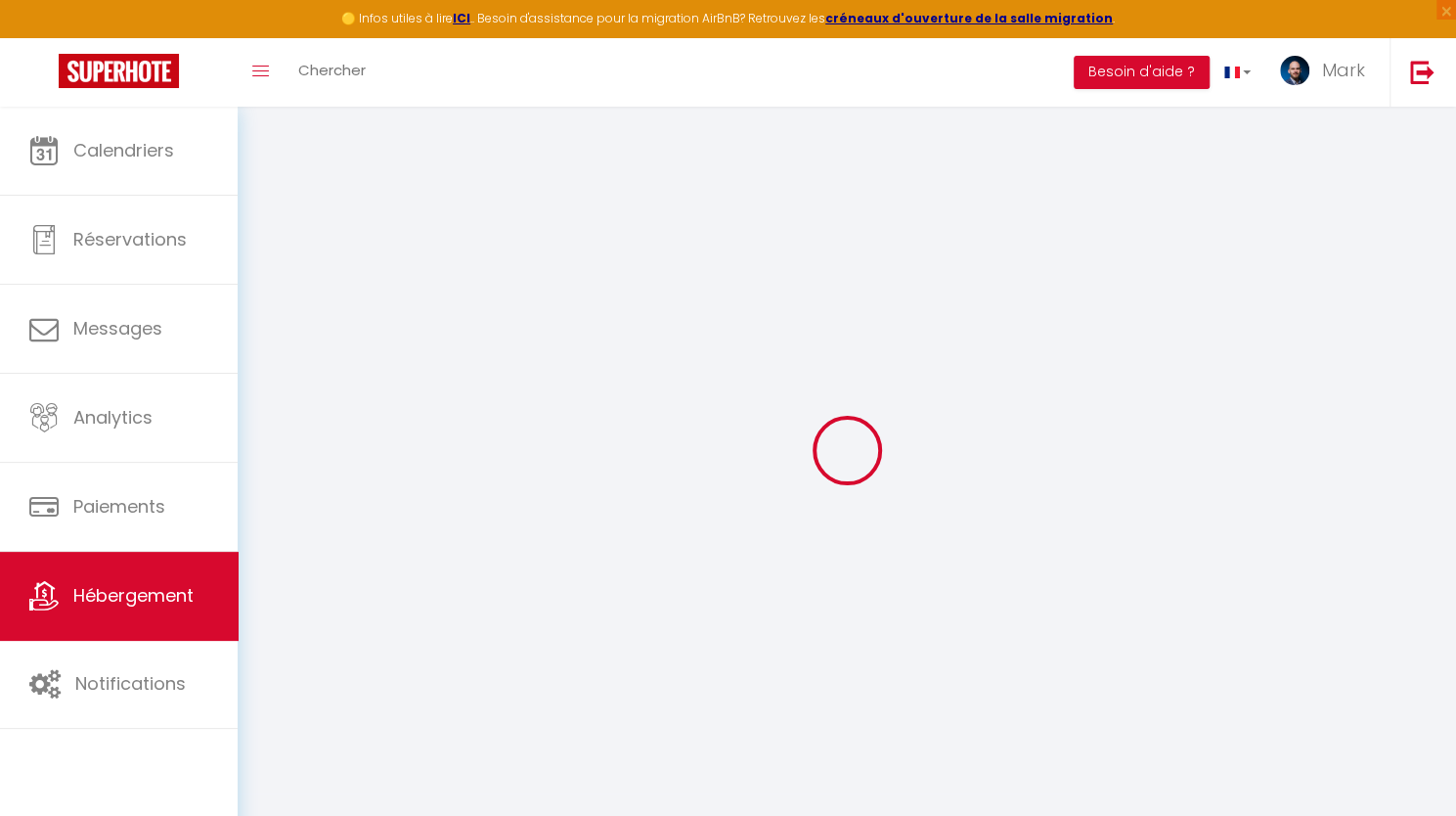
checkbox input "false"
select select
checkbox input "true"
checkbox input "false"
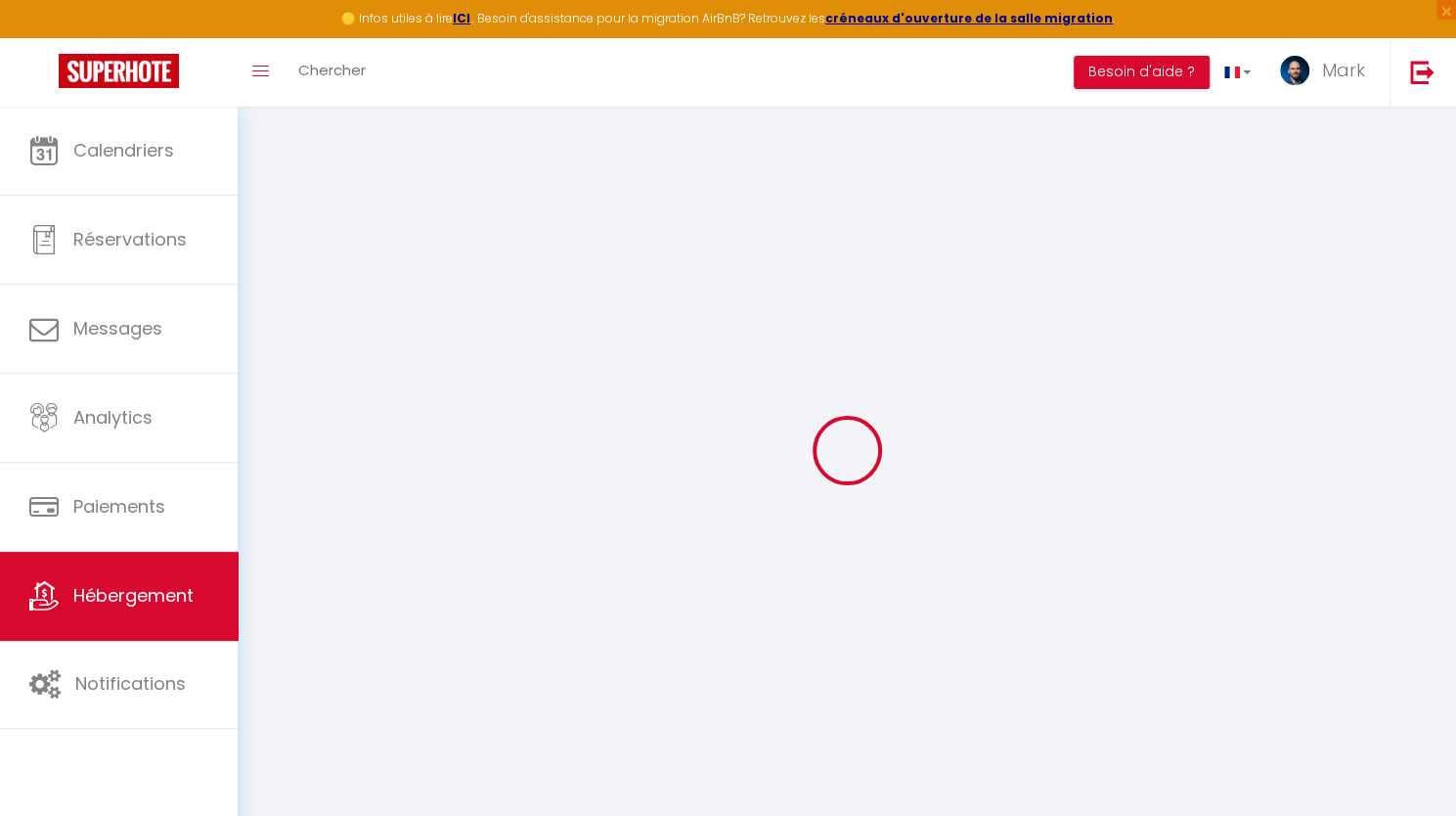
checkbox input "false"
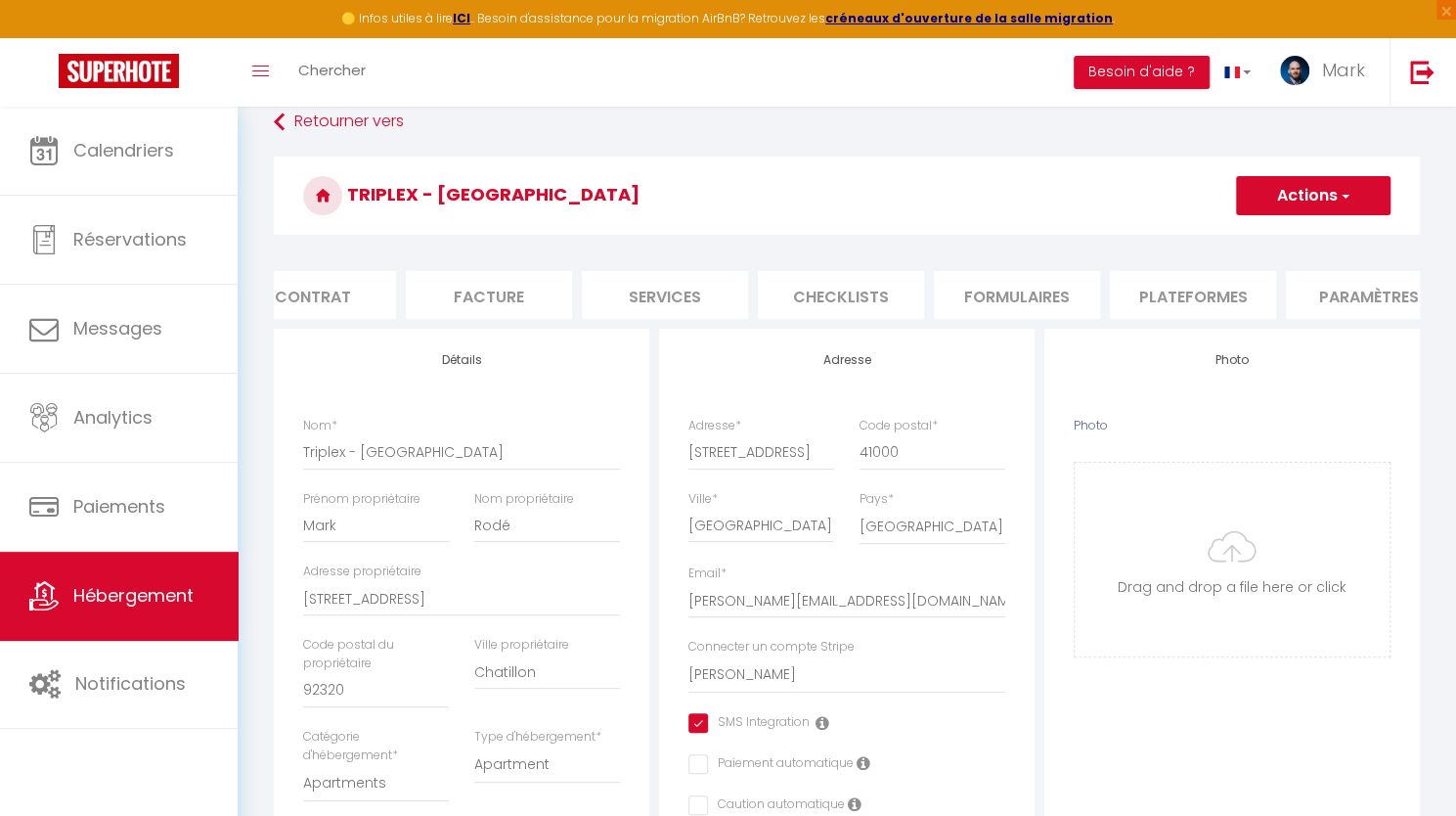
scroll to position [0, 240]
click at [1136, 299] on li "Plateformes" at bounding box center [1173, 295] width 167 height 48
select select
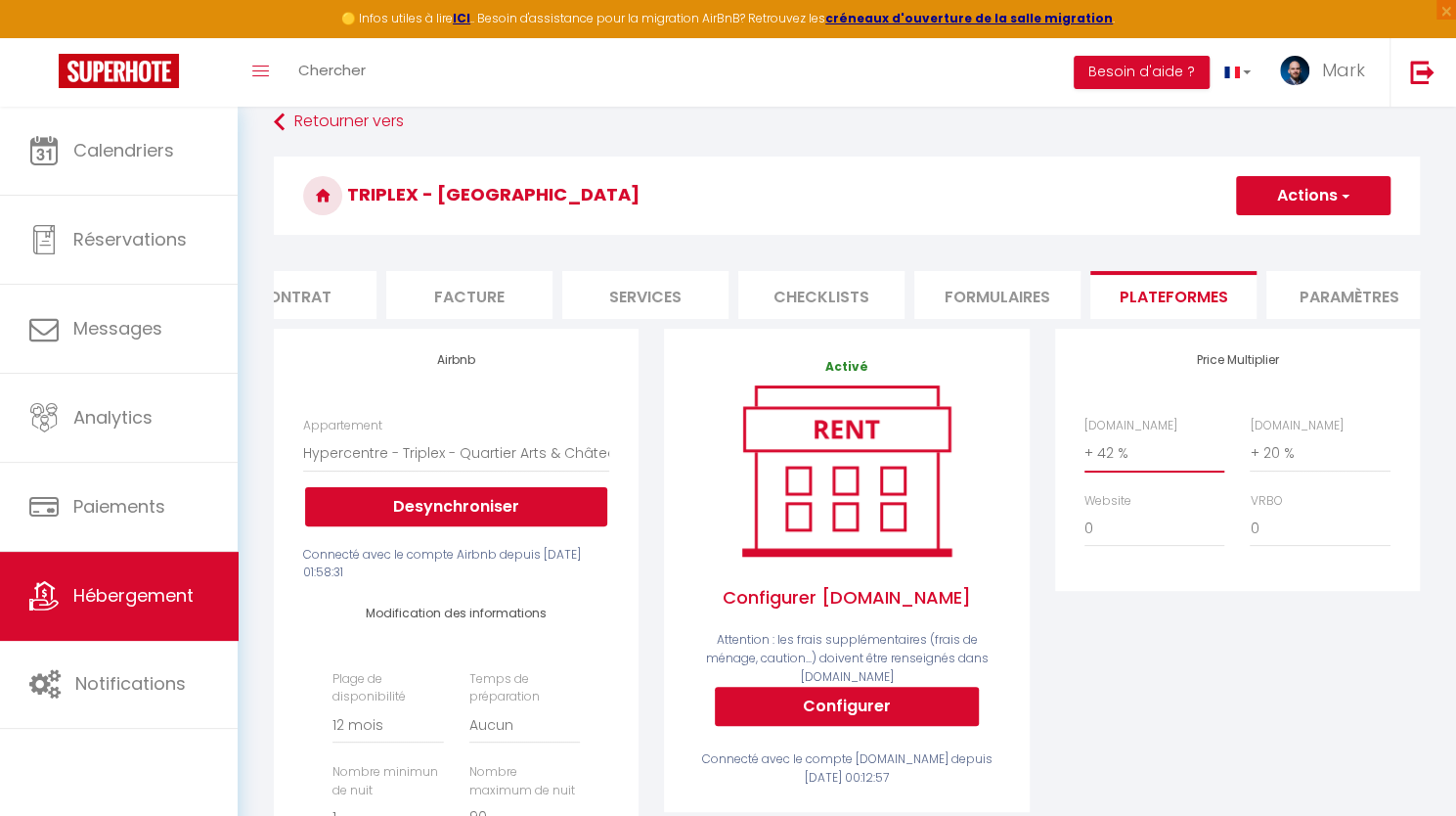
click at [1125, 455] on select "0 + 1 % + 2 % + 3 % + 4 % + 5 % + 6 % + 7 % + 8 % + 9 %" at bounding box center [1154, 453] width 140 height 37
select select "+ 55 %"
click at [1084, 449] on select "0 + 1 % + 2 % + 3 % + 4 % + 5 % + 6 % + 7 % + 8 % + 9 %" at bounding box center [1154, 453] width 140 height 37
select select
click at [1123, 472] on select "0 + 1 % + 2 % + 3 % + 4 % + 5 % + 6 % + 7 % + 8 % + 9 %" at bounding box center [1154, 453] width 140 height 37
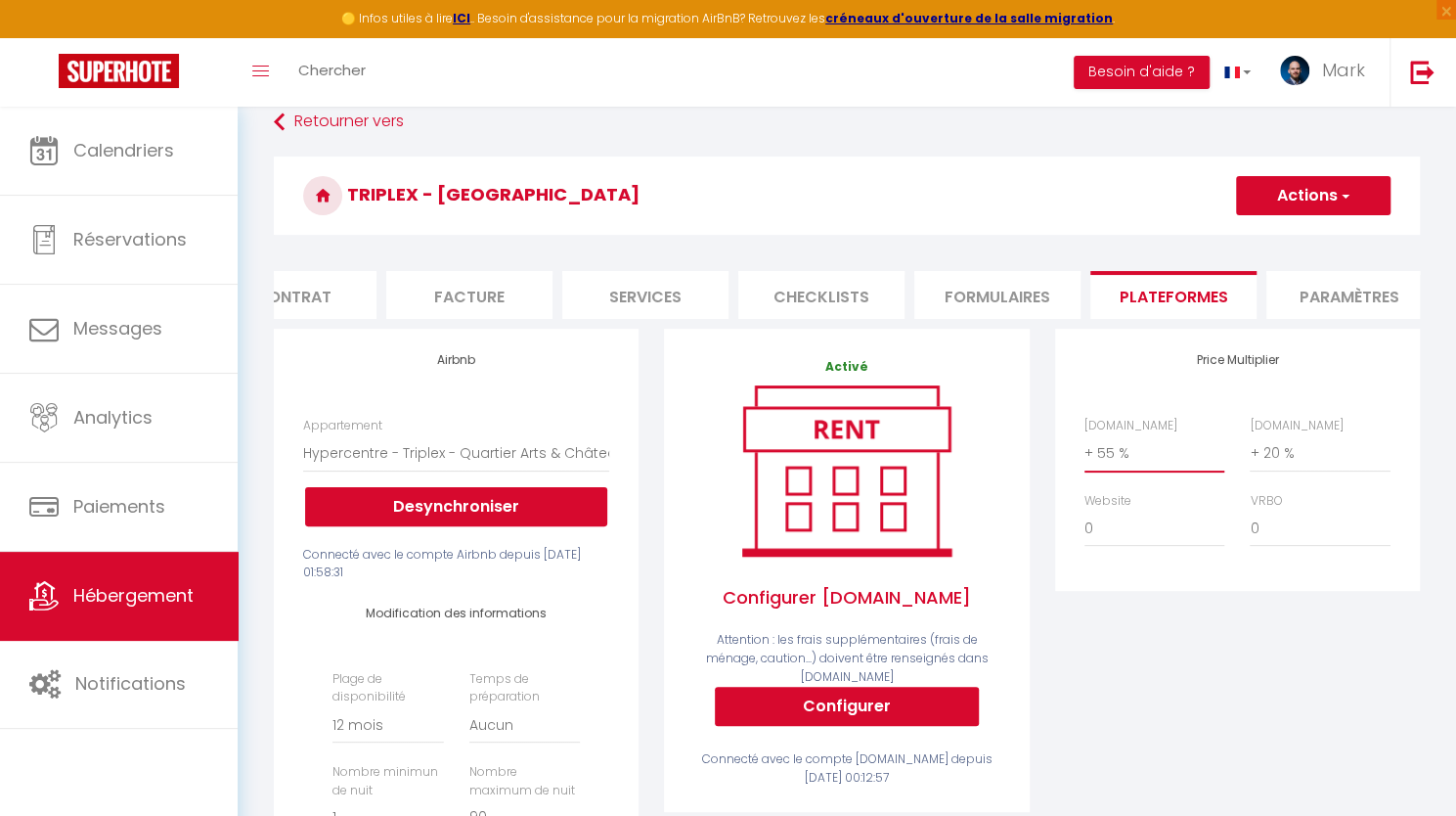
select select "+ 60 %"
click at [1084, 449] on select "0 + 1 % + 2 % + 3 % + 4 % + 5 % + 6 % + 7 % + 8 % + 9 %" at bounding box center [1154, 453] width 140 height 37
select select
click at [1347, 194] on span "button" at bounding box center [1344, 195] width 13 height 20
click at [1303, 232] on link "Enregistrer" at bounding box center [1312, 239] width 155 height 26
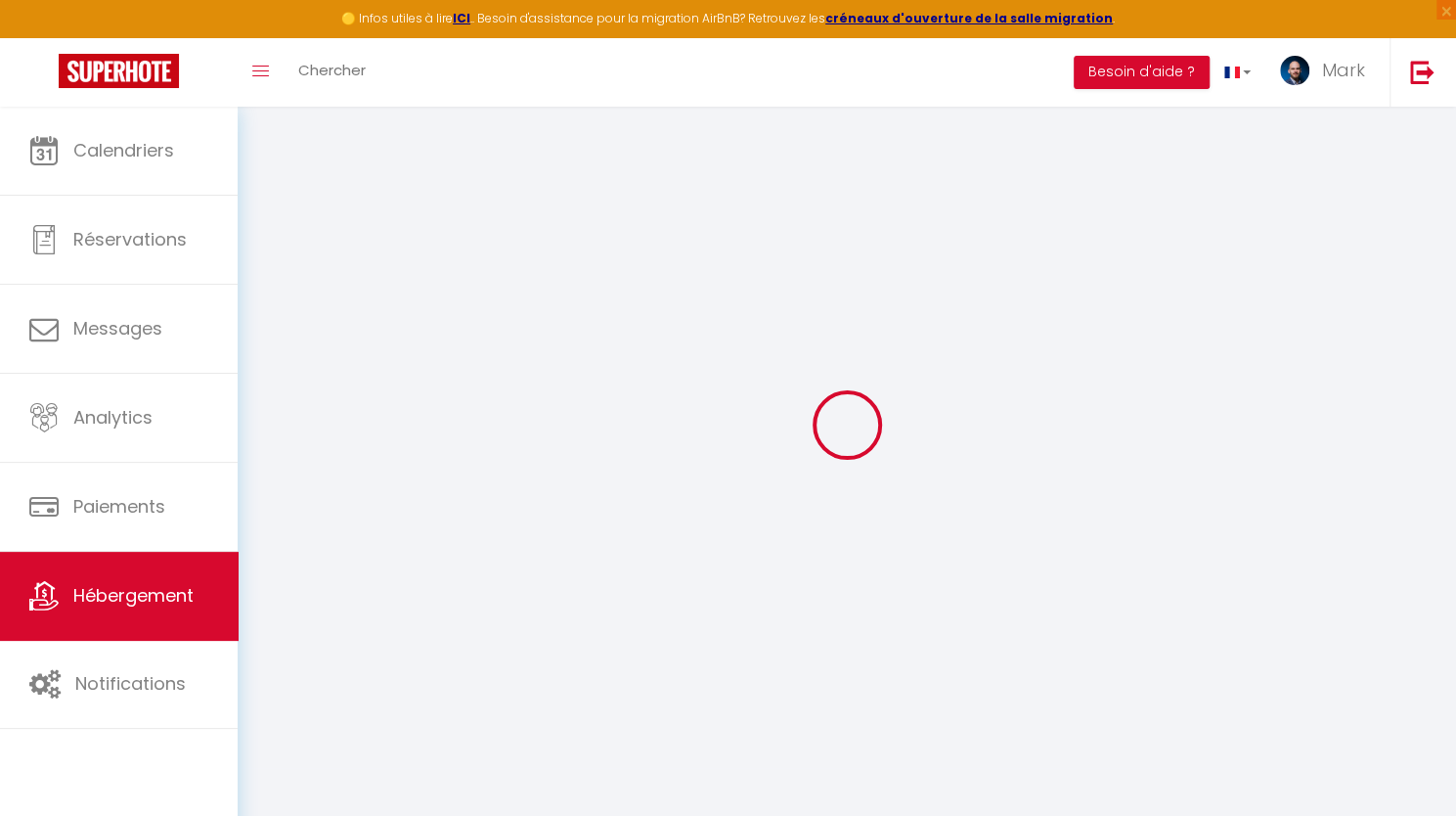
select select "365"
select select "EUR"
select select
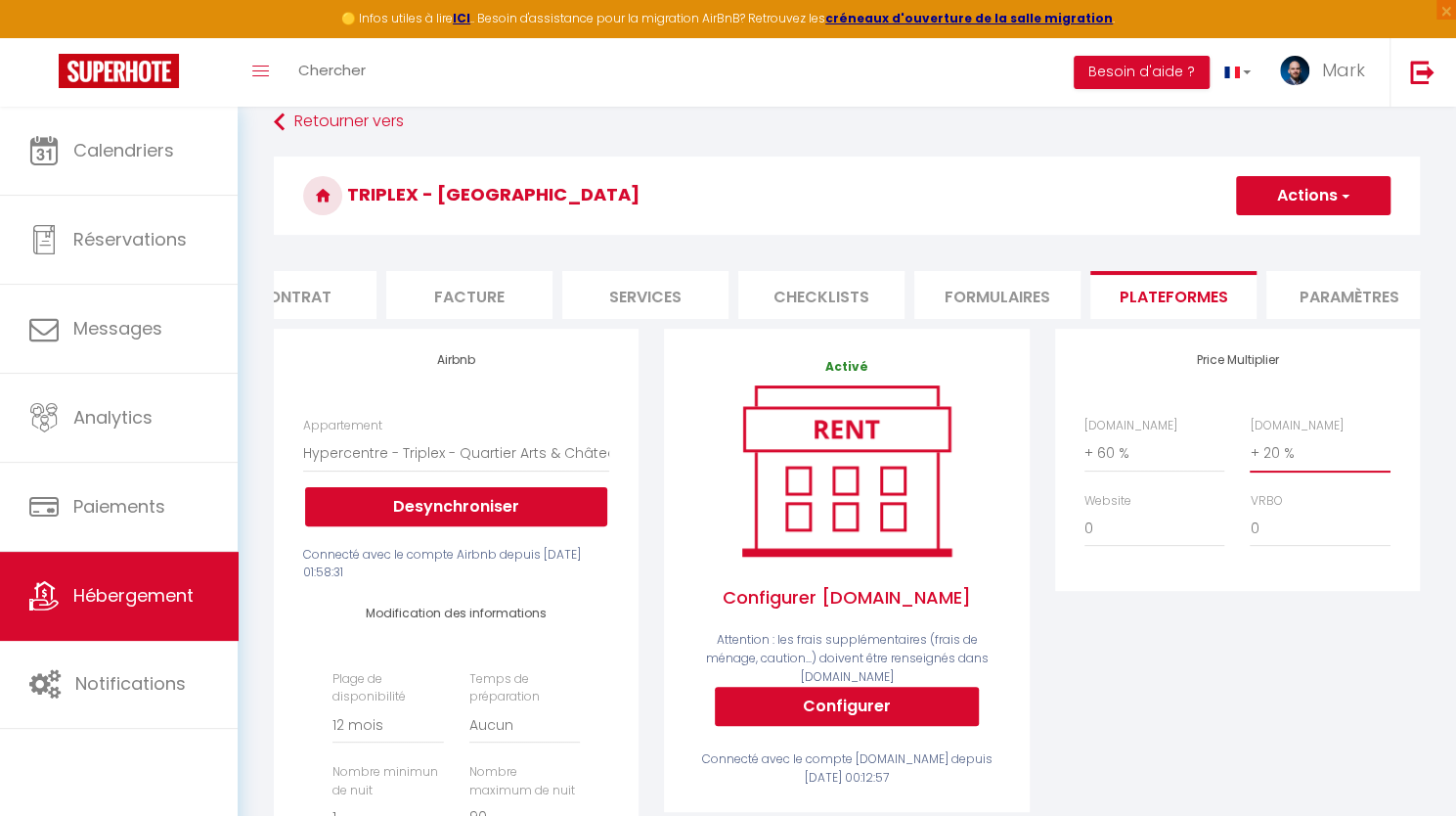
click at [1281, 464] on select "0 + 1 % + 2 % + 3 % + 4 % + 5 % + 6 % + 7 % + 8 % + 9 %" at bounding box center [1320, 453] width 140 height 37
select select "+ 10 %"
click at [1250, 449] on select "0 + 1 % + 2 % + 3 % + 4 % + 5 % + 6 % + 7 % + 8 % + 9 %" at bounding box center [1320, 453] width 140 height 37
select select
click at [1334, 193] on button "Actions" at bounding box center [1313, 195] width 155 height 39
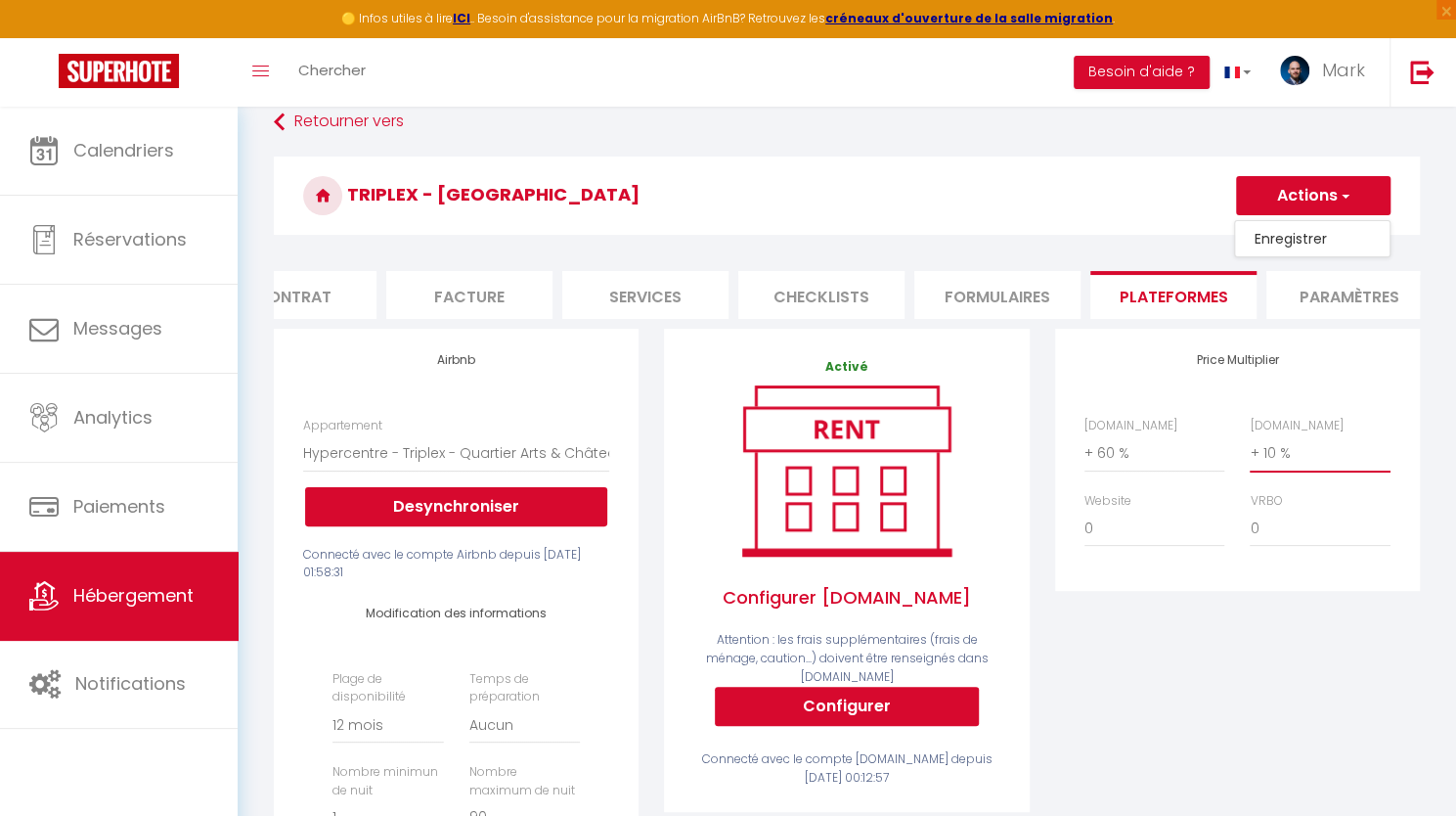
click at [1277, 467] on select "0 + 1 % + 2 % + 3 % + 4 % + 5 % + 6 % + 7 % + 8 % + 9 %" at bounding box center [1320, 453] width 140 height 37
select select "+ 17 %"
click at [1250, 449] on select "0 + 1 % + 2 % + 3 % + 4 % + 5 % + 6 % + 7 % + 8 % + 9 %" at bounding box center [1320, 453] width 140 height 37
select select
click at [1351, 200] on button "Actions" at bounding box center [1313, 195] width 155 height 39
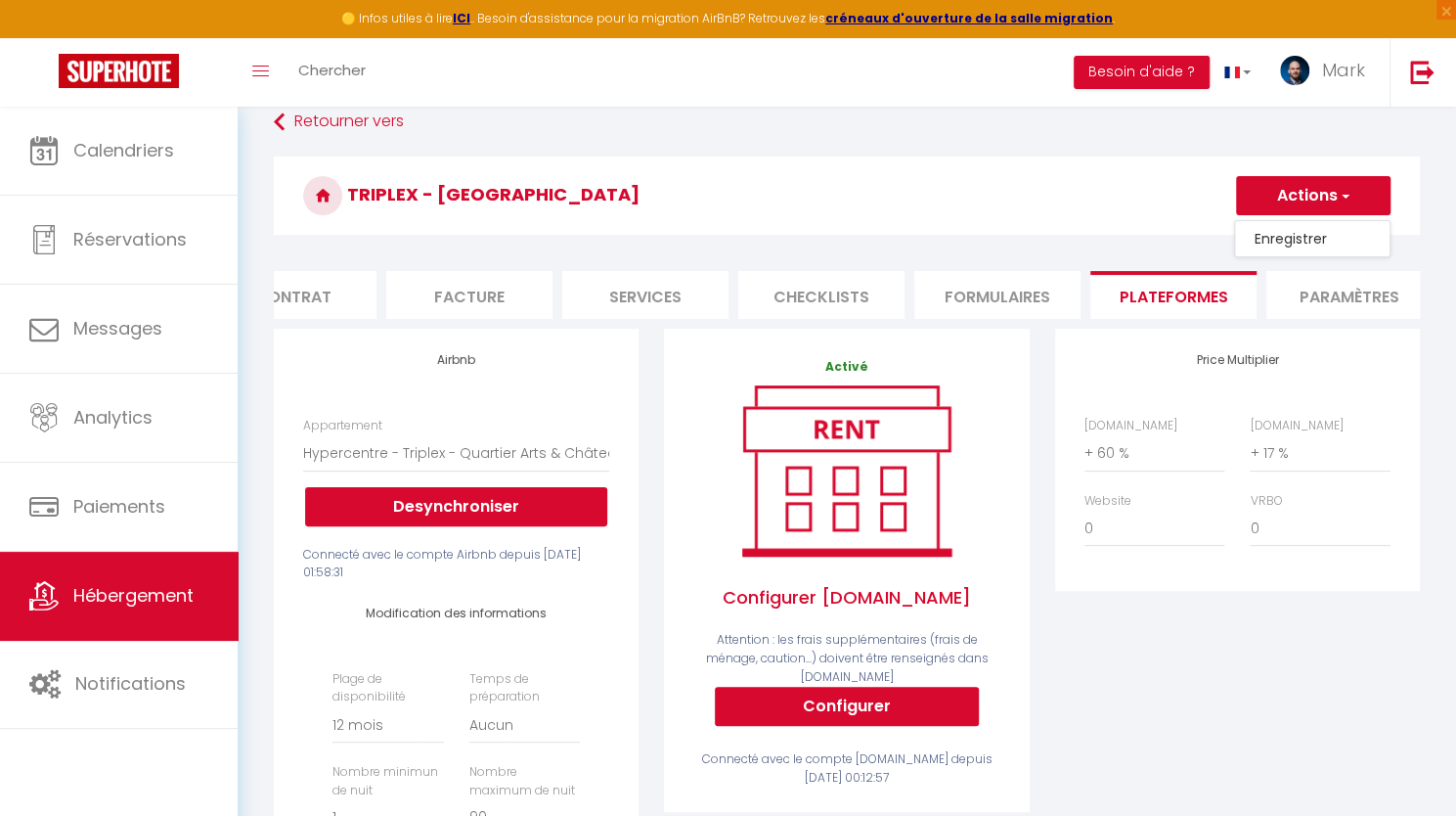
click at [1300, 236] on link "Enregistrer" at bounding box center [1312, 239] width 155 height 26
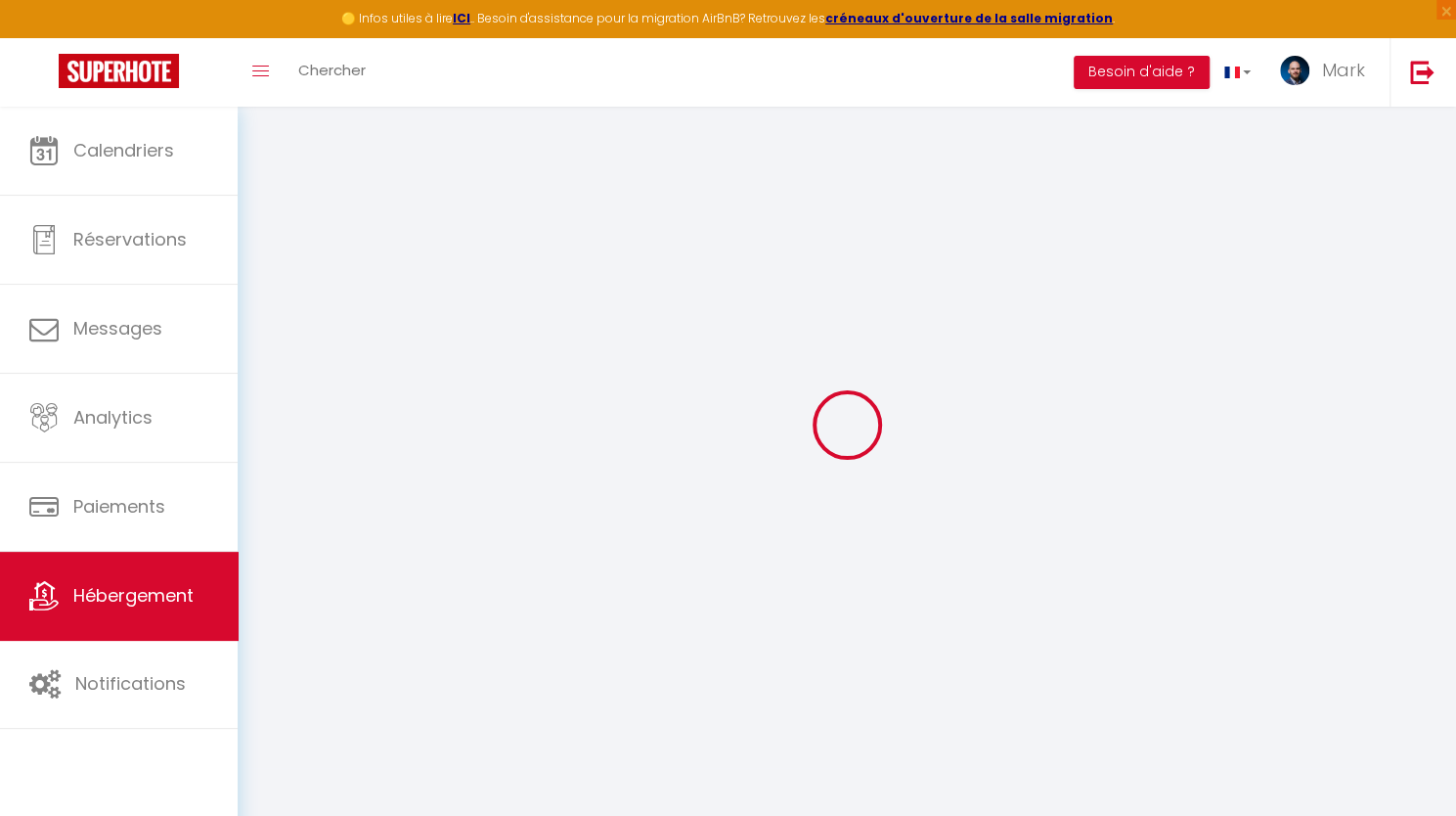
select select "365"
select select "EUR"
select select
